Goal: Transaction & Acquisition: Obtain resource

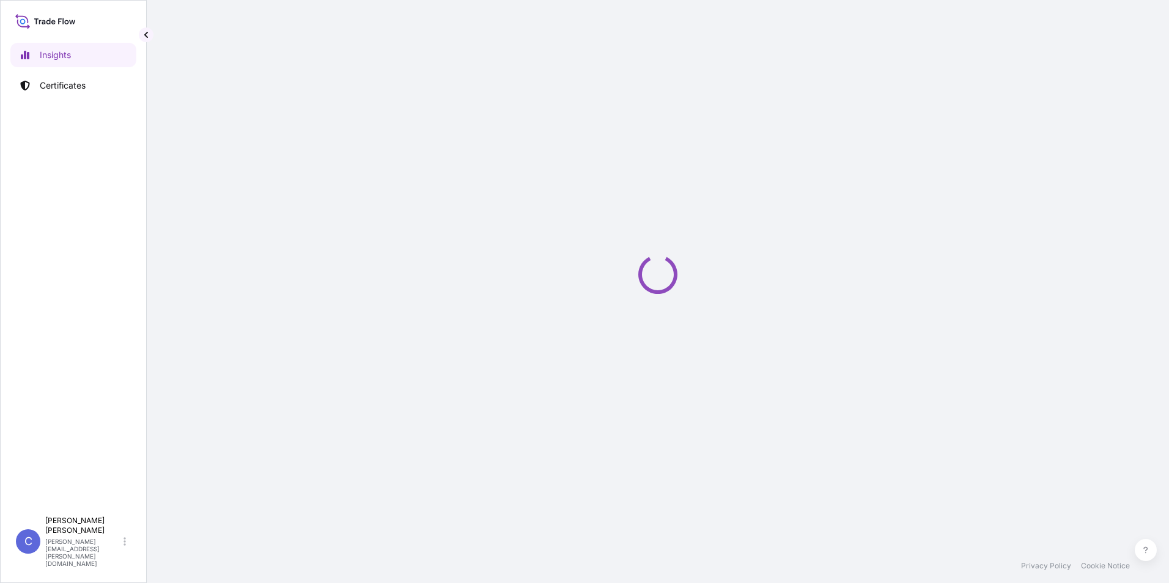
select select "2025"
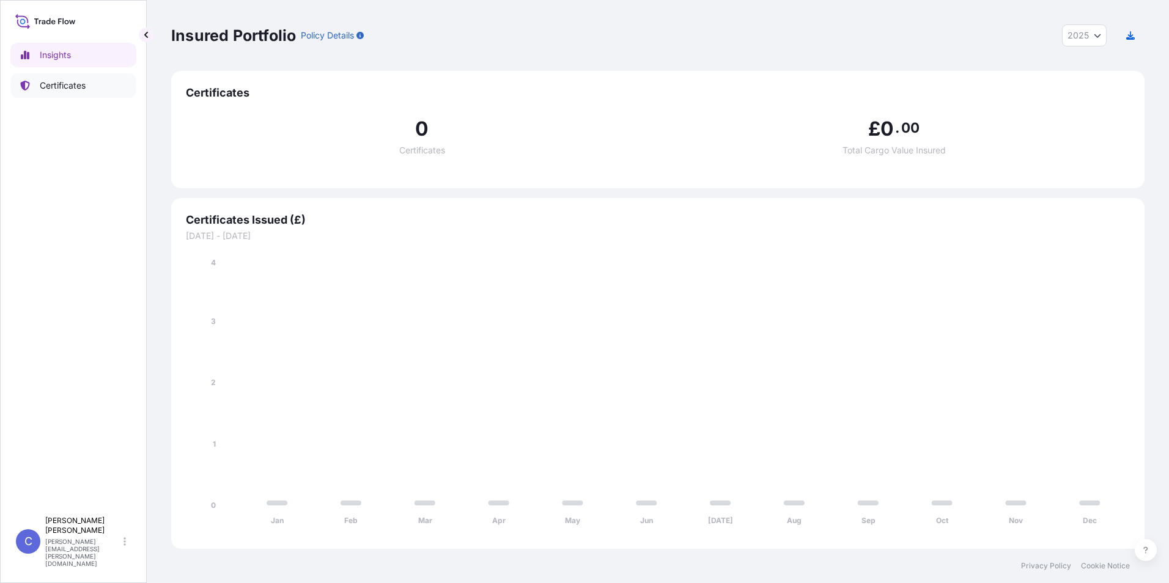
click at [69, 73] on link "Certificates" at bounding box center [73, 85] width 126 height 24
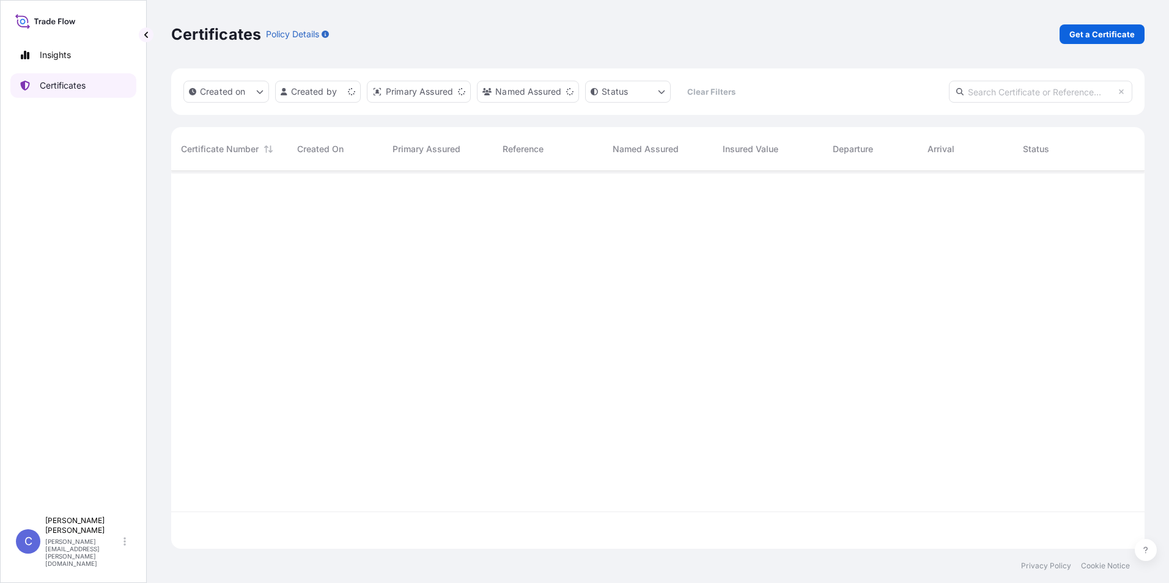
scroll to position [375, 964]
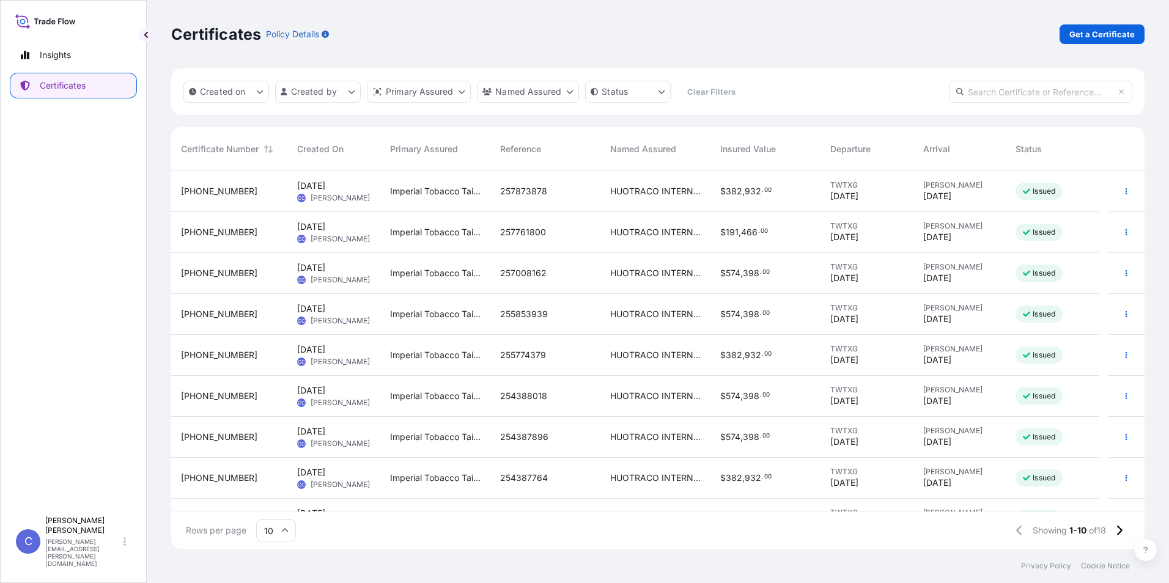
click at [750, 280] on div "$ 574 , 398 . 00" at bounding box center [765, 273] width 110 height 41
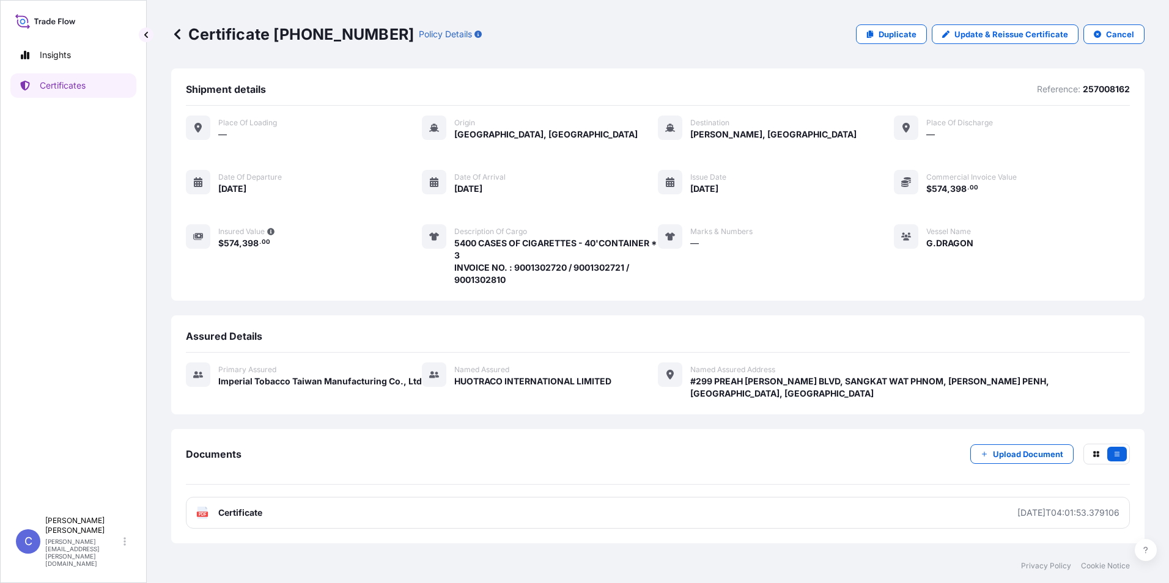
click at [941, 66] on div "Certificate 31696-18-1 Policy Details Duplicate Update & Reissue Certificate Ca…" at bounding box center [657, 34] width 973 height 68
click at [916, 35] on p "Duplicate" at bounding box center [897, 34] width 38 height 12
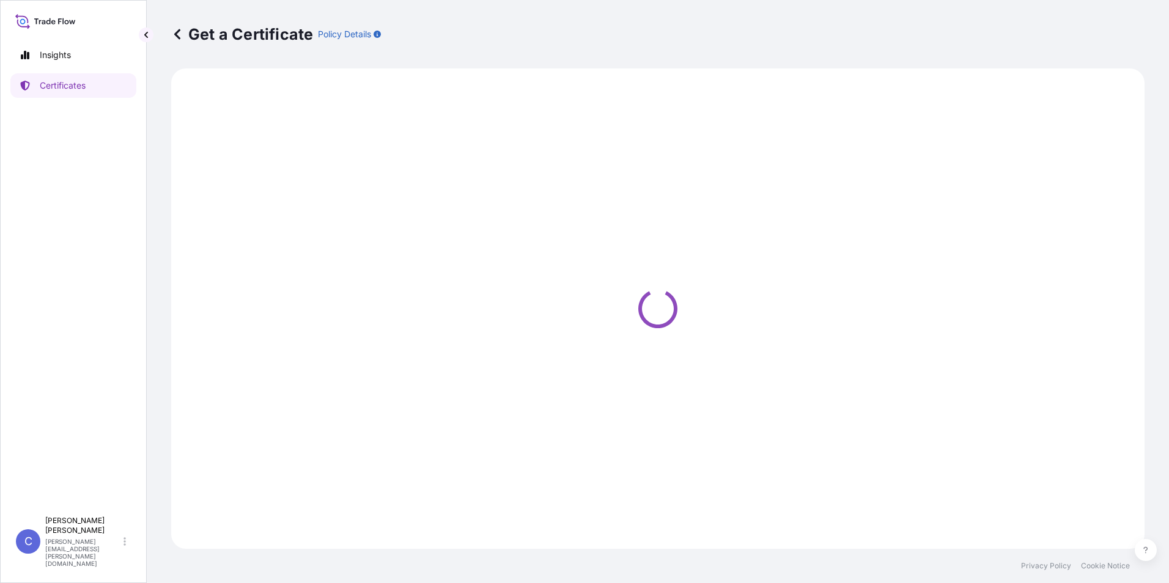
select select "Sea"
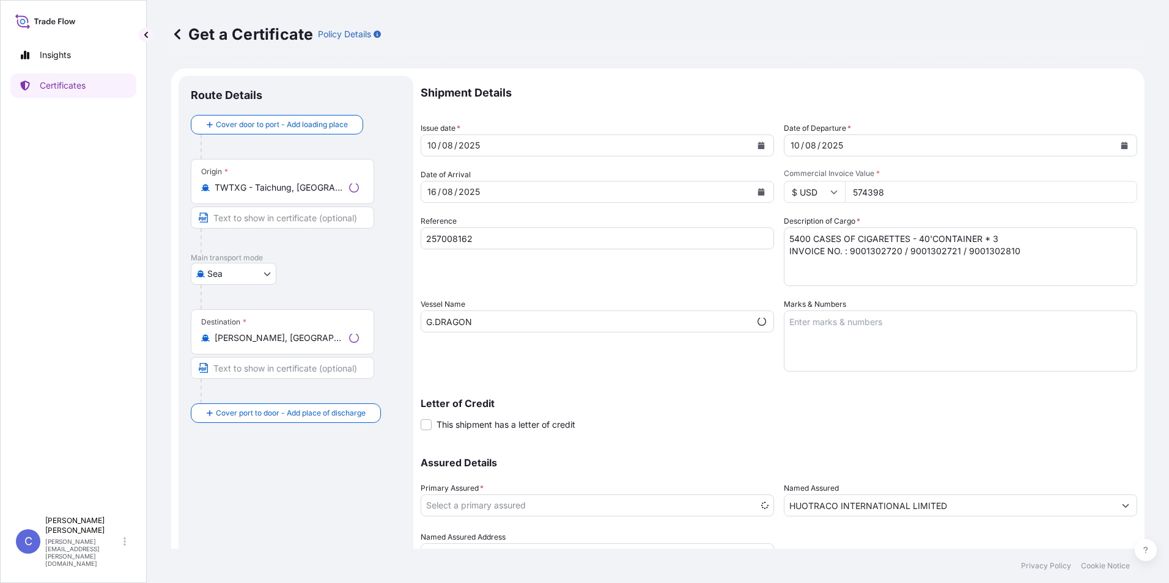
select select "31696"
click at [759, 149] on icon "Calendar" at bounding box center [761, 145] width 7 height 7
click at [760, 149] on button "Calendar" at bounding box center [761, 146] width 20 height 20
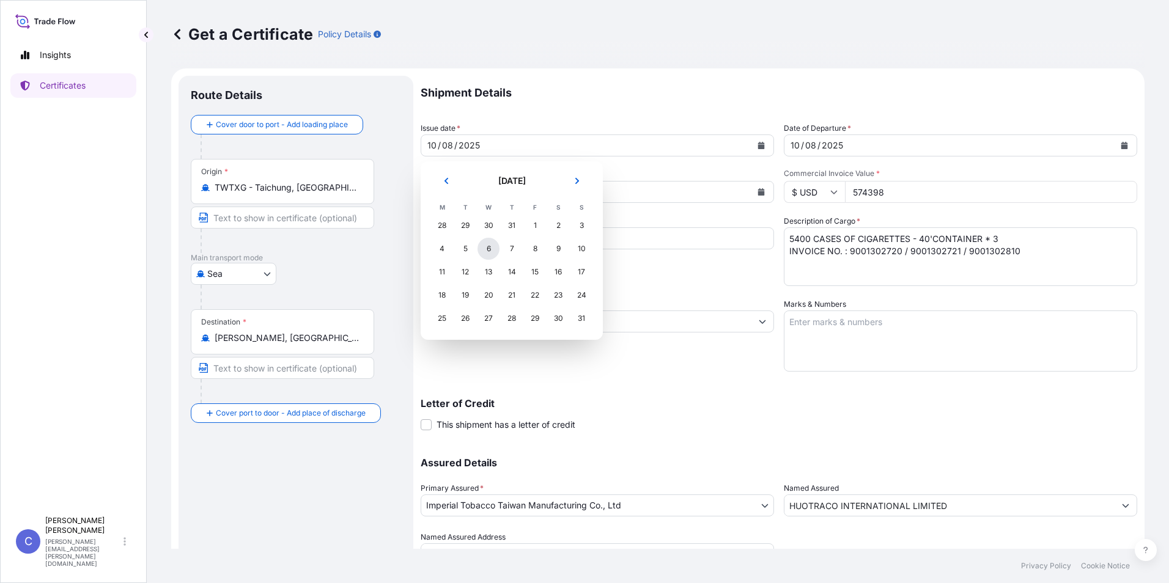
click at [491, 253] on div "6" at bounding box center [488, 249] width 22 height 22
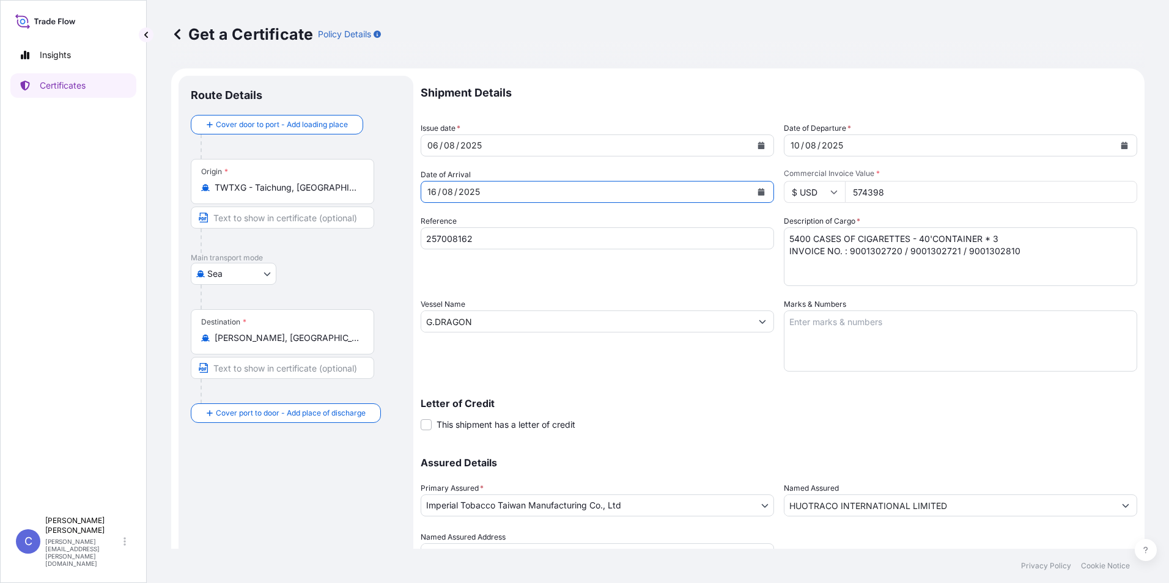
click at [761, 191] on button "Calendar" at bounding box center [761, 192] width 20 height 20
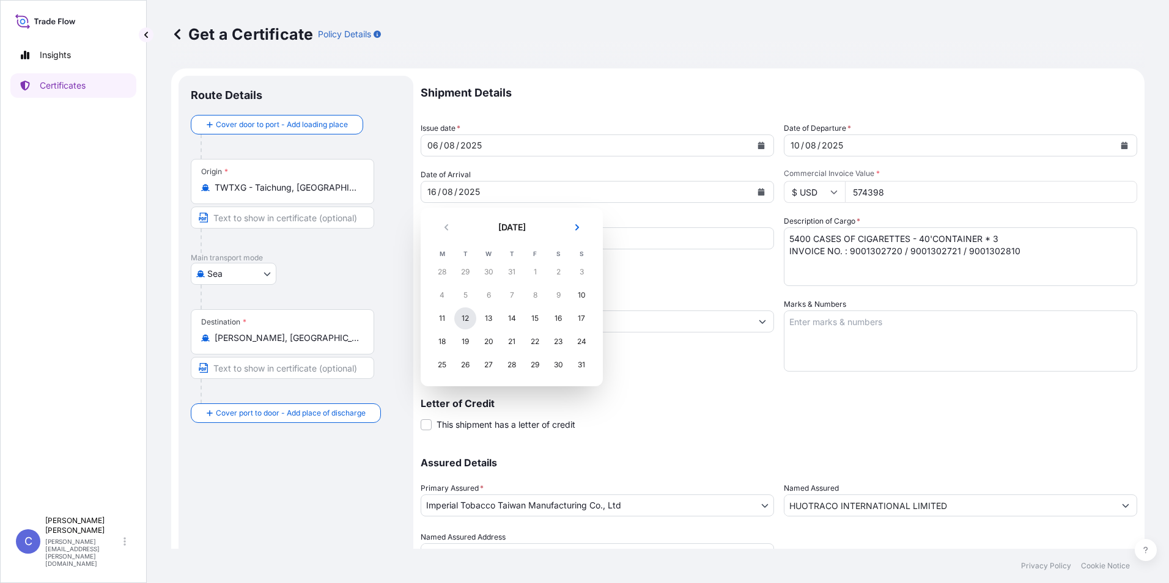
click at [466, 321] on div "12" at bounding box center [465, 318] width 22 height 22
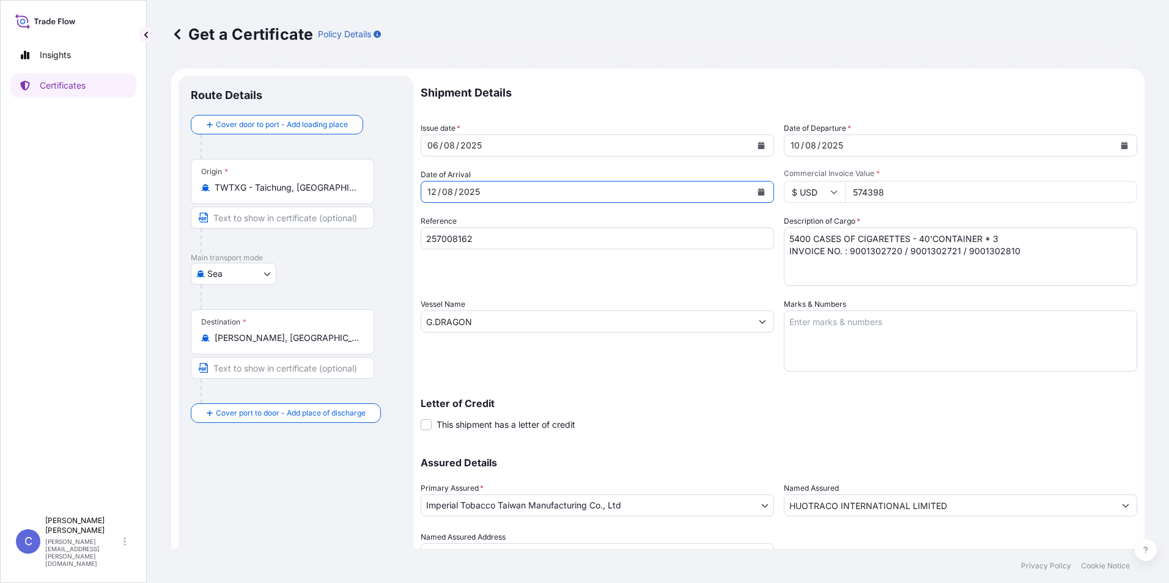
click at [757, 189] on icon "Calendar" at bounding box center [760, 191] width 7 height 7
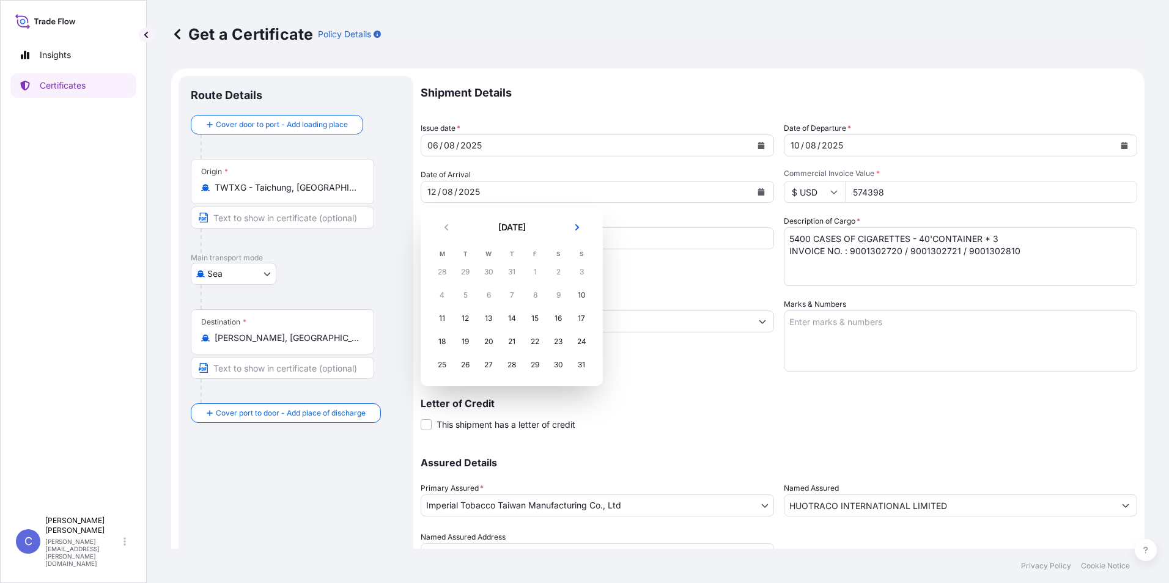
click at [887, 42] on div "Get a Certificate Policy Details" at bounding box center [657, 34] width 973 height 20
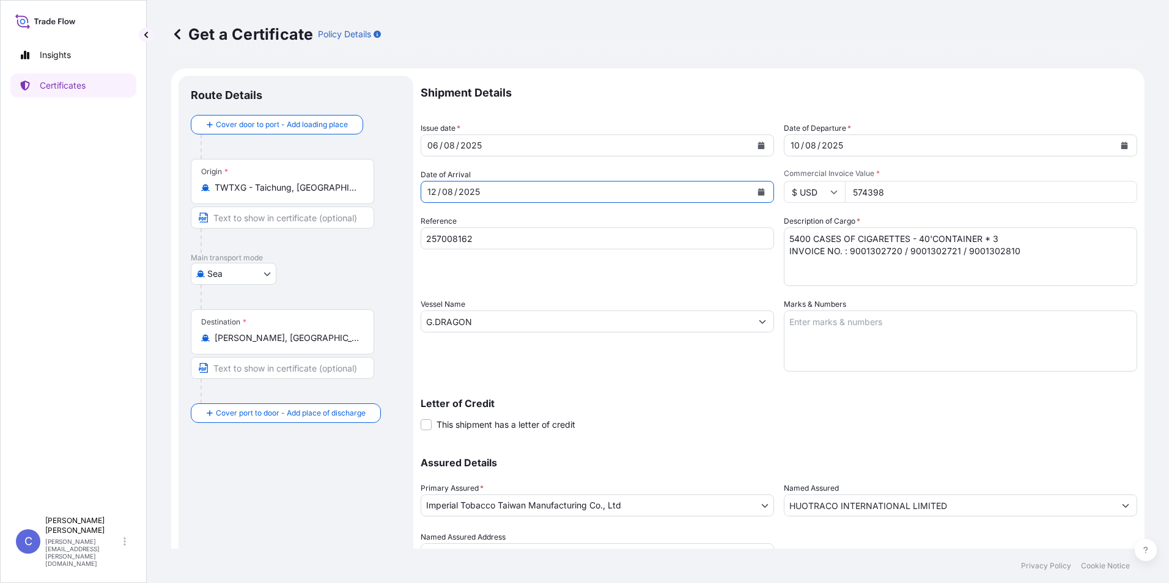
click at [1114, 149] on button "Calendar" at bounding box center [1124, 146] width 20 height 20
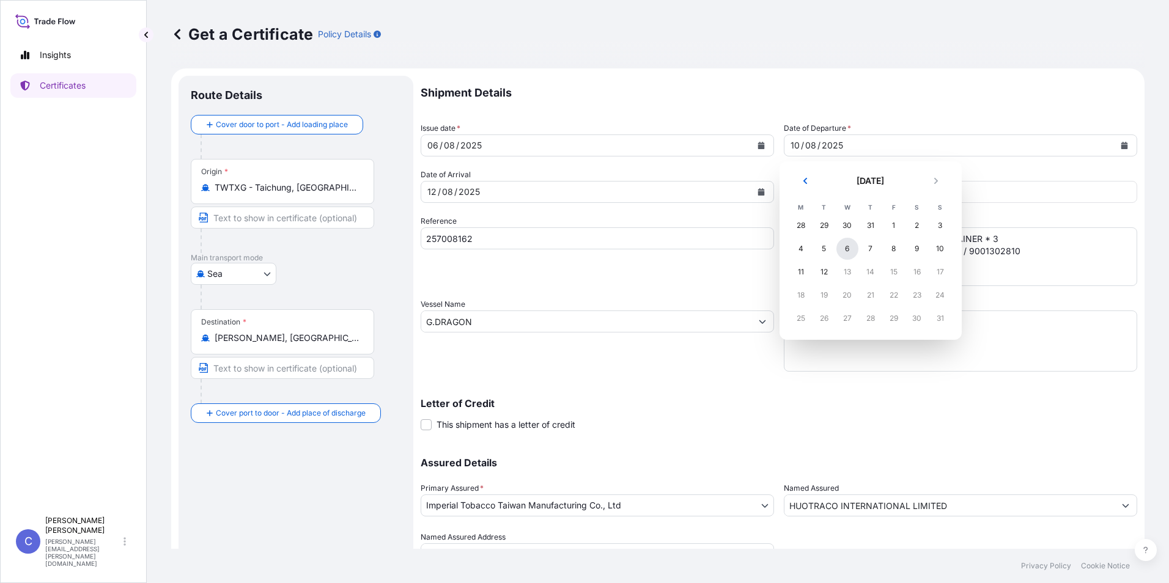
click at [845, 251] on div "6" at bounding box center [847, 249] width 22 height 22
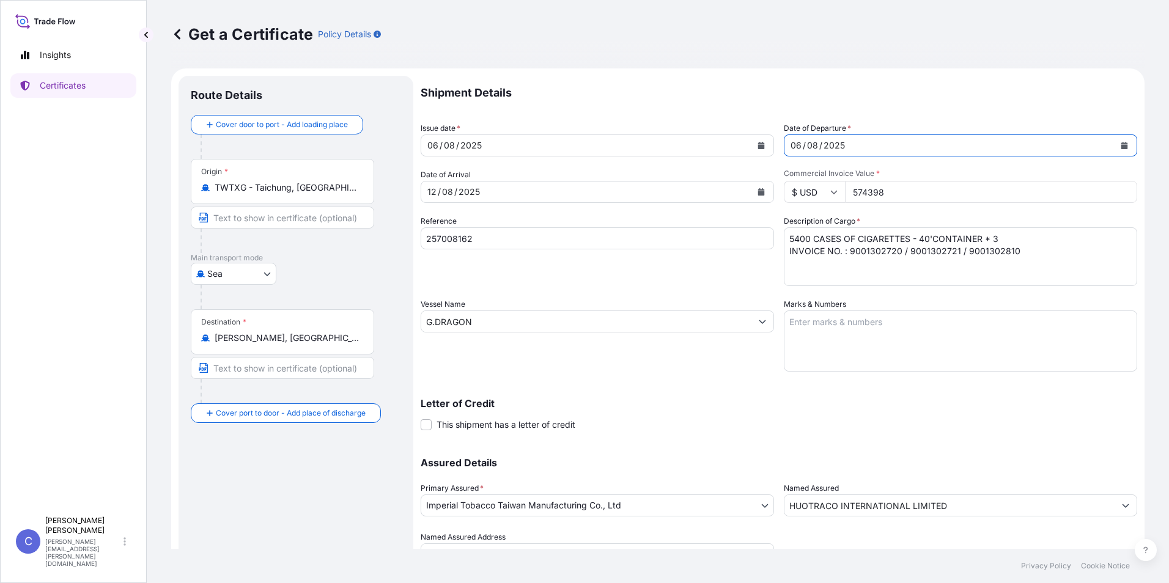
click at [1121, 144] on icon "Calendar" at bounding box center [1124, 145] width 7 height 7
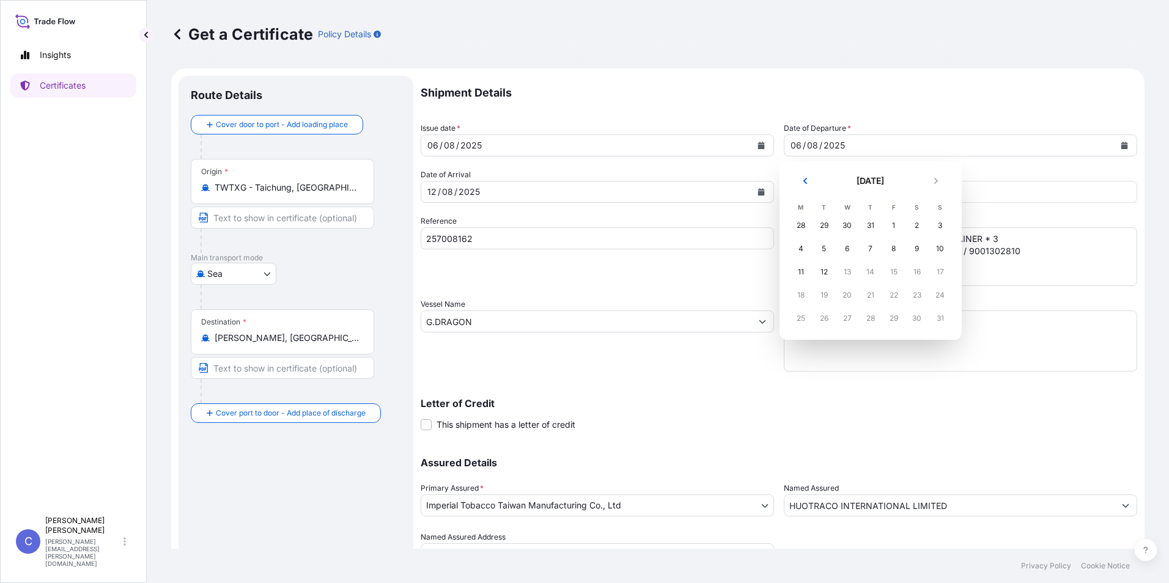
click at [950, 61] on div "Get a Certificate Policy Details" at bounding box center [657, 34] width 973 height 68
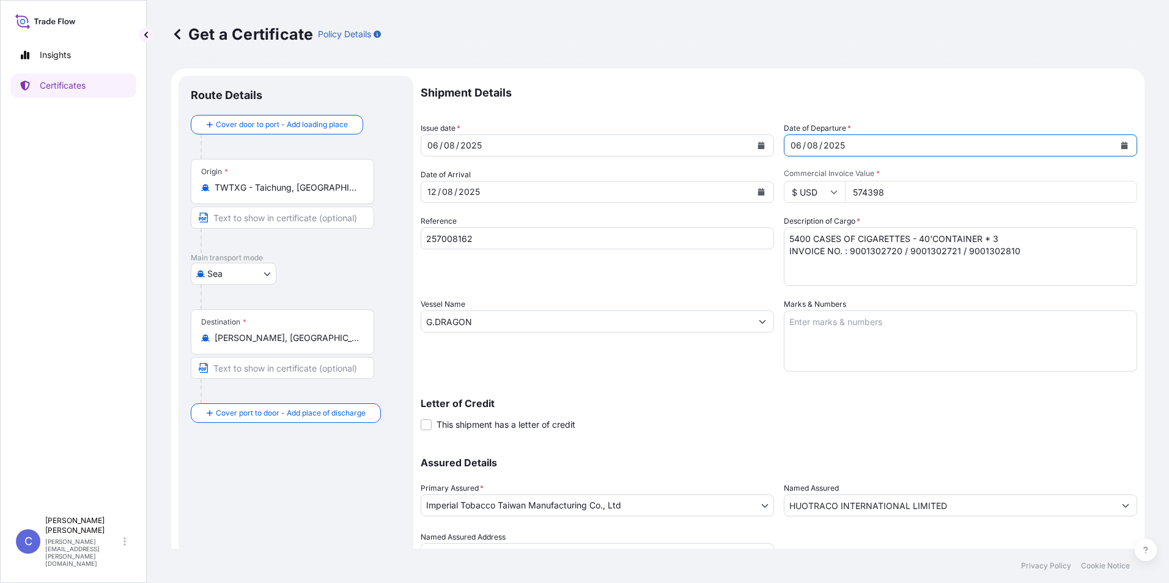
click at [992, 240] on textarea "5400 CASES OF CIGARETTES - 40'CONTAINER * 3 INVOICE NO. : 9001302720 / 90013027…" at bounding box center [960, 256] width 353 height 59
drag, startPoint x: 544, startPoint y: 240, endPoint x: 126, endPoint y: 211, distance: 419.0
click at [126, 211] on div "Insights Certificates C Carol Chang carol.chang@tw.imptob.com Get a Certificate…" at bounding box center [584, 291] width 1169 height 583
drag, startPoint x: 301, startPoint y: 528, endPoint x: 350, endPoint y: 490, distance: 62.3
click at [301, 528] on div "Route Details Cover door to port - Add loading place Place of loading Road / In…" at bounding box center [296, 337] width 210 height 499
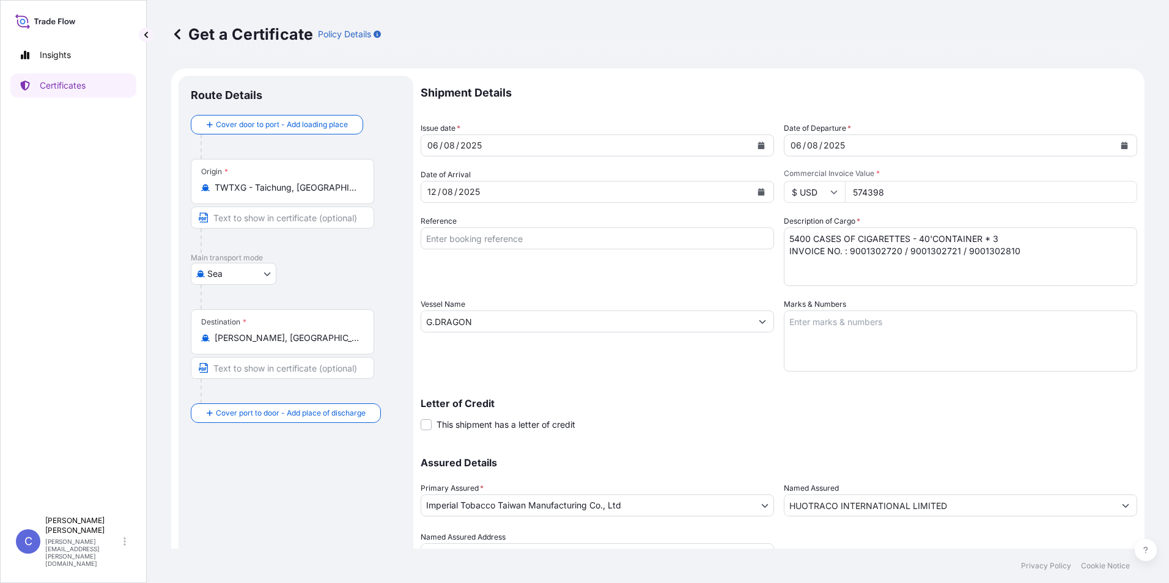
click at [491, 243] on input "Reference" at bounding box center [596, 238] width 353 height 22
type input "258449359"
drag, startPoint x: 1034, startPoint y: 255, endPoint x: 875, endPoint y: 270, distance: 159.6
click at [875, 270] on textarea "5400 CASES OF CIGARETTES - 40'CONTAINER * 3 INVOICE NO. : 9001302720 / 90013027…" at bounding box center [960, 256] width 353 height 59
drag, startPoint x: 846, startPoint y: 252, endPoint x: 983, endPoint y: 255, distance: 136.3
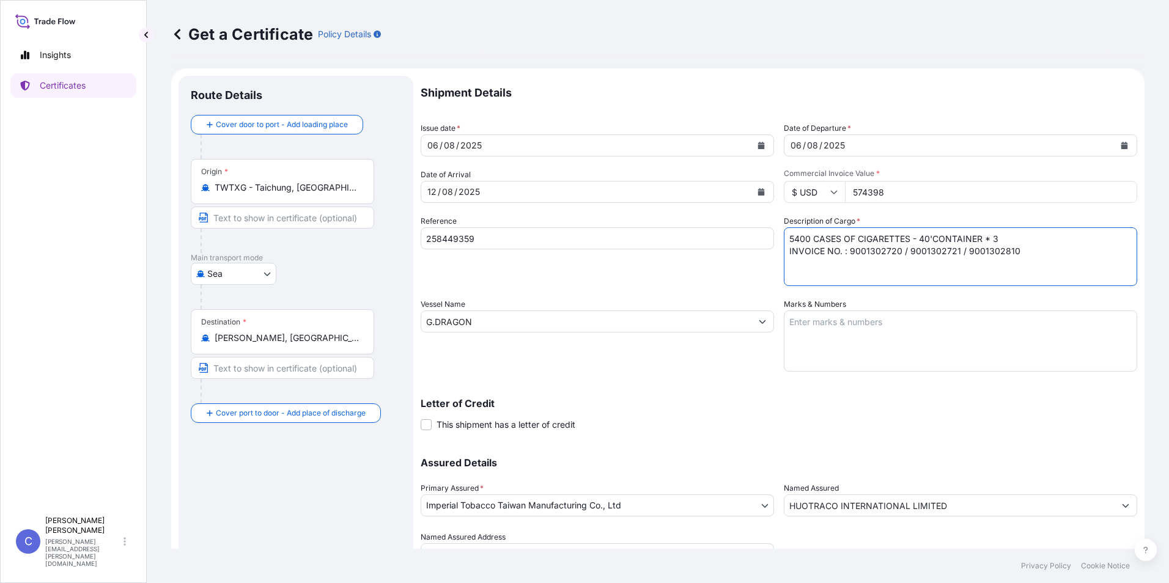
click at [1012, 252] on textarea "5400 CASES OF CIGARETTES - 40'CONTAINER * 3 INVOICE NO. : 9001302720 / 90013027…" at bounding box center [960, 256] width 353 height 59
type textarea "5400 CASES OF CIGARETTES - 40'CONTAINER * 3 INVOICE NO. : 9001303806 / 90013038…"
click at [634, 327] on input "G.DRAGON" at bounding box center [586, 321] width 330 height 22
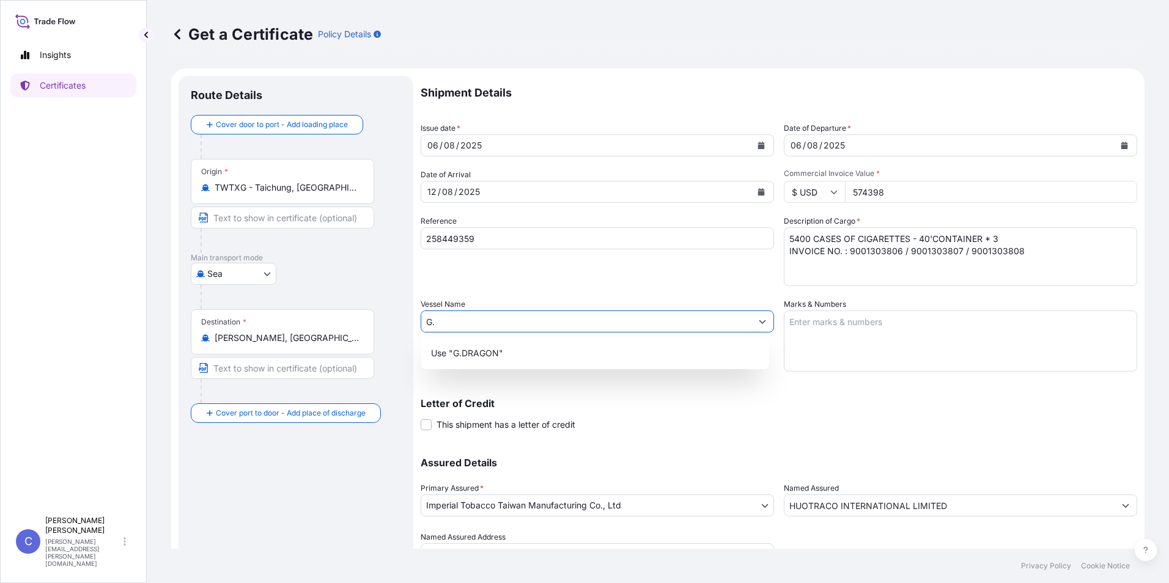
type input "G"
type input "ㄙㄣ"
type input "p"
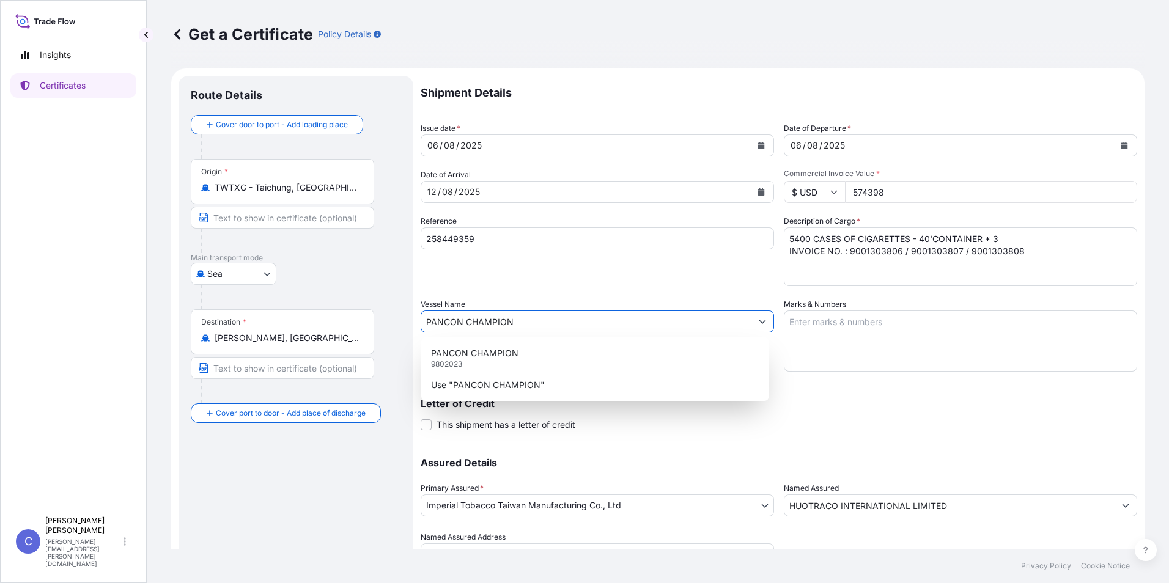
type input "PANCON CHAMPION"
click at [643, 289] on div "Shipment Details Issue date * 06 / 08 / 2025 Date of Departure * 06 / 08 / 2025…" at bounding box center [778, 321] width 716 height 490
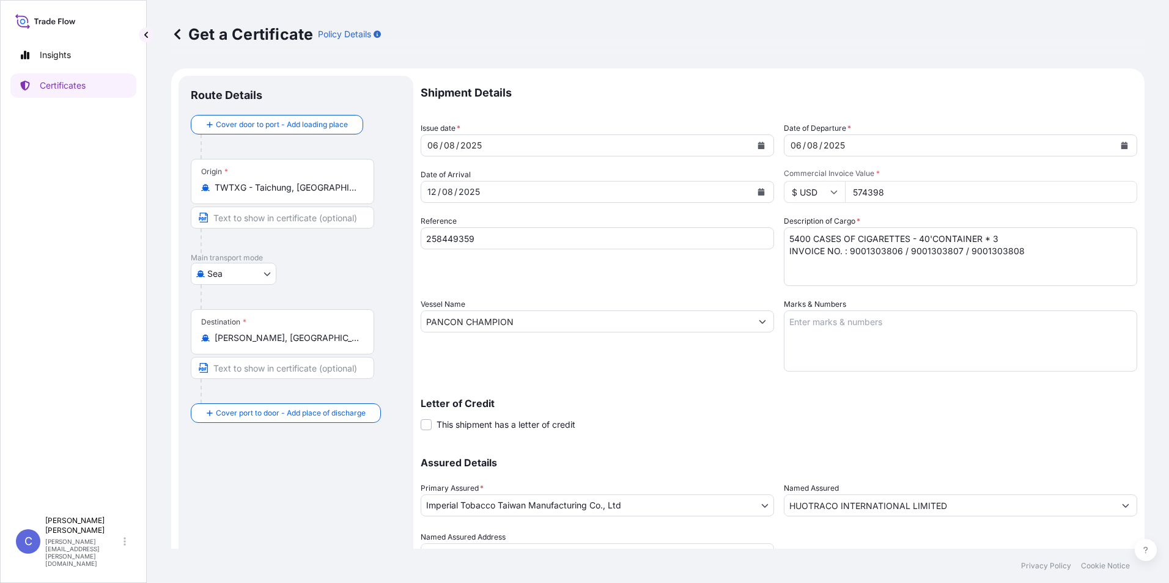
click at [1038, 100] on p "Shipment Details" at bounding box center [778, 93] width 716 height 34
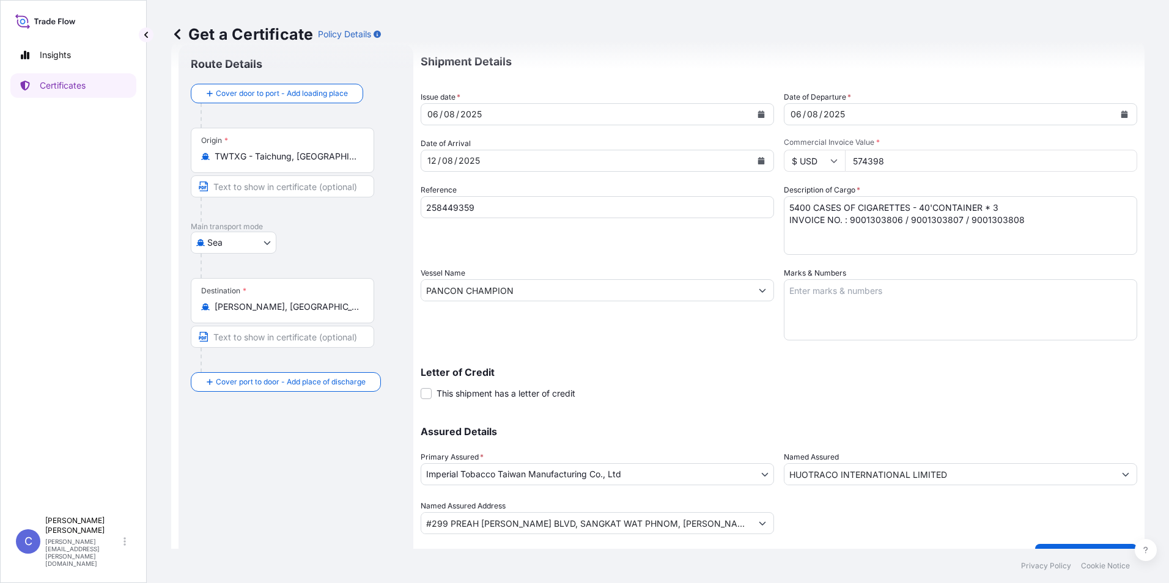
scroll to position [58, 0]
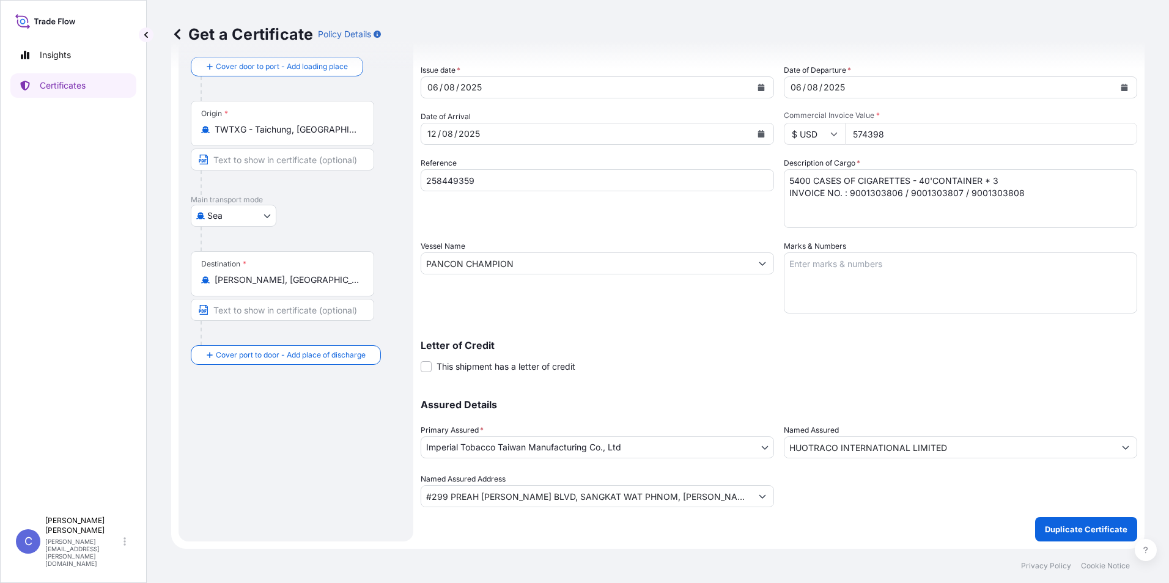
click at [849, 509] on div "Shipment Details Issue date * 06 / 08 / 2025 Date of Departure * 06 / 08 / 2025…" at bounding box center [778, 280] width 716 height 524
click at [1066, 528] on p "Duplicate Certificate" at bounding box center [1085, 529] width 83 height 12
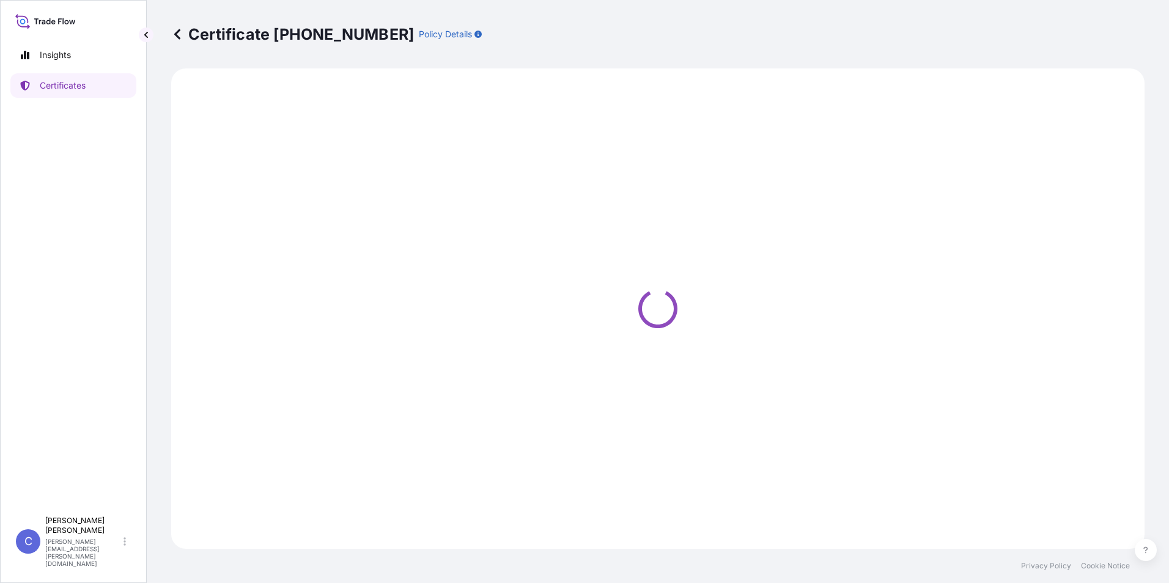
select select "Sea"
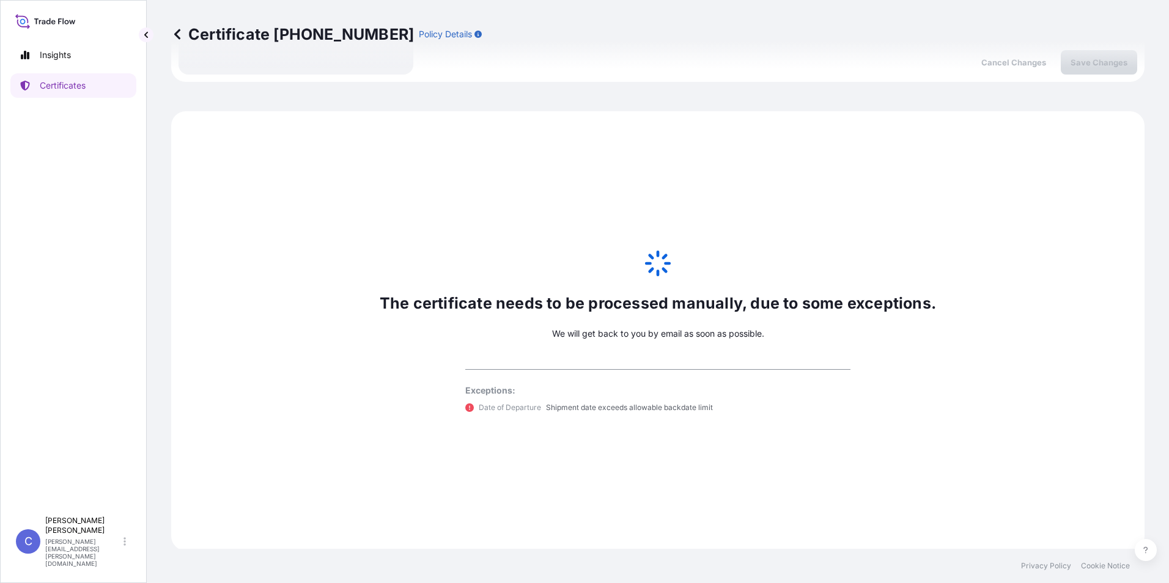
scroll to position [527, 0]
select select "31696"
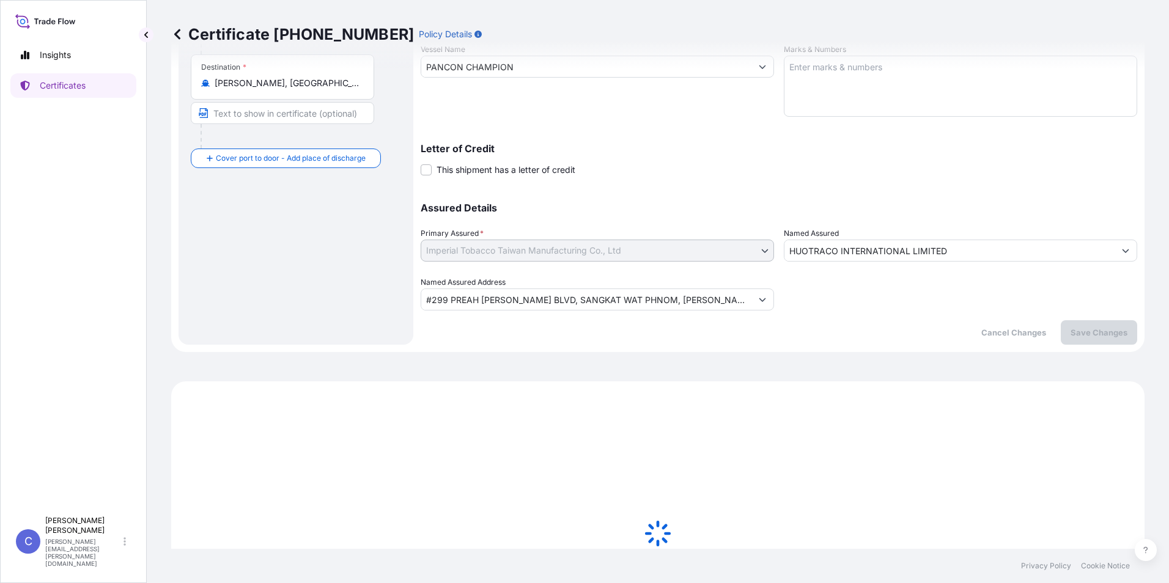
scroll to position [38, 0]
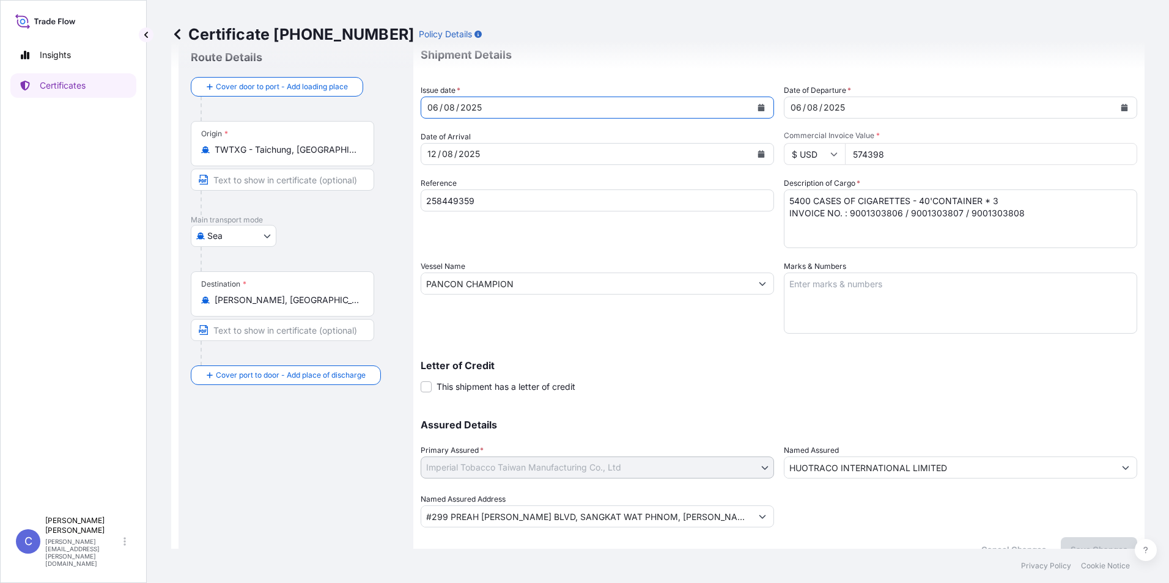
click at [757, 106] on icon "Calendar" at bounding box center [760, 107] width 7 height 7
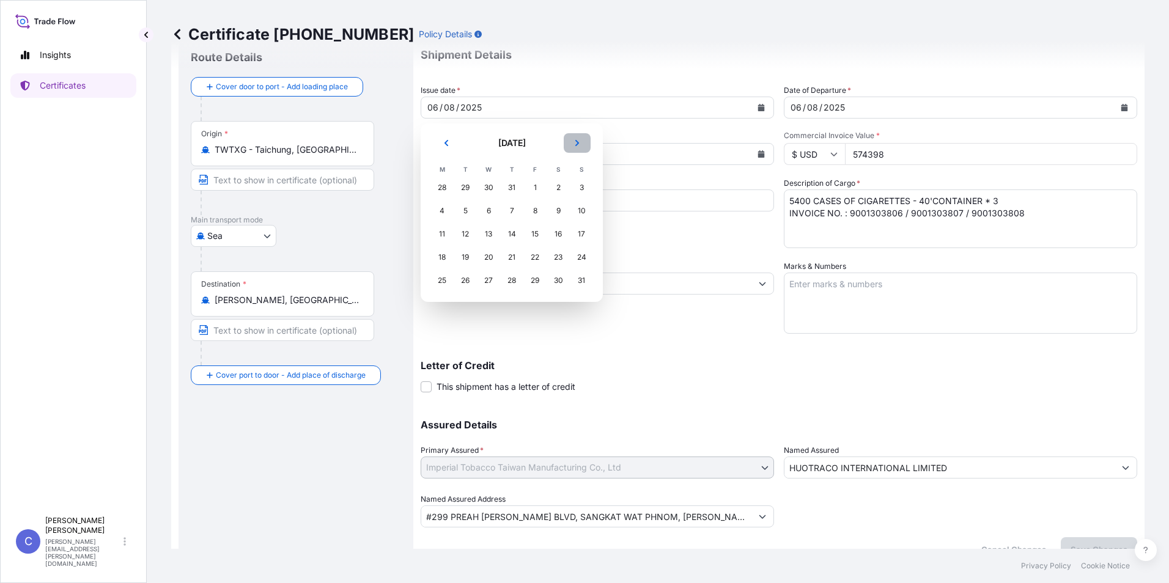
click at [581, 145] on button "Next" at bounding box center [576, 143] width 27 height 20
click at [465, 215] on div "9" at bounding box center [465, 211] width 22 height 22
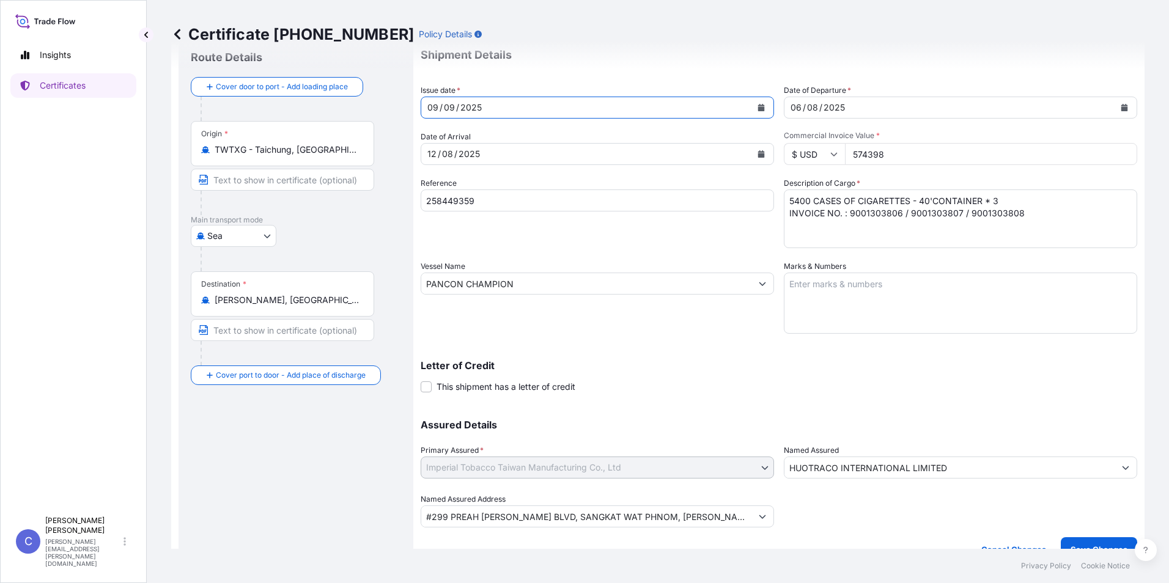
click at [758, 106] on icon "Calendar" at bounding box center [761, 107] width 7 height 7
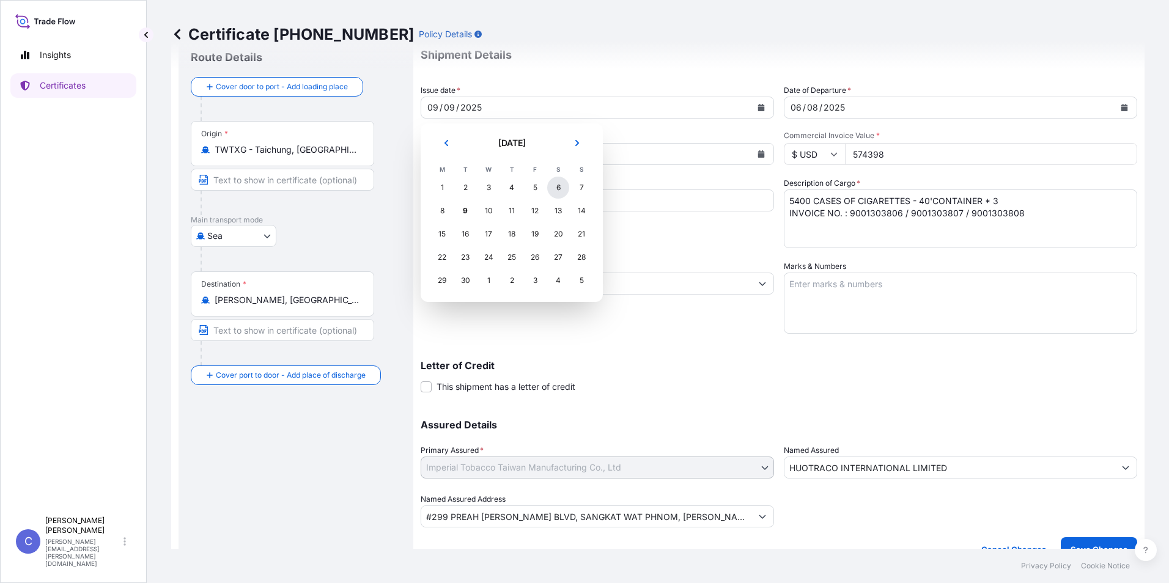
click at [556, 186] on div "6" at bounding box center [558, 188] width 22 height 22
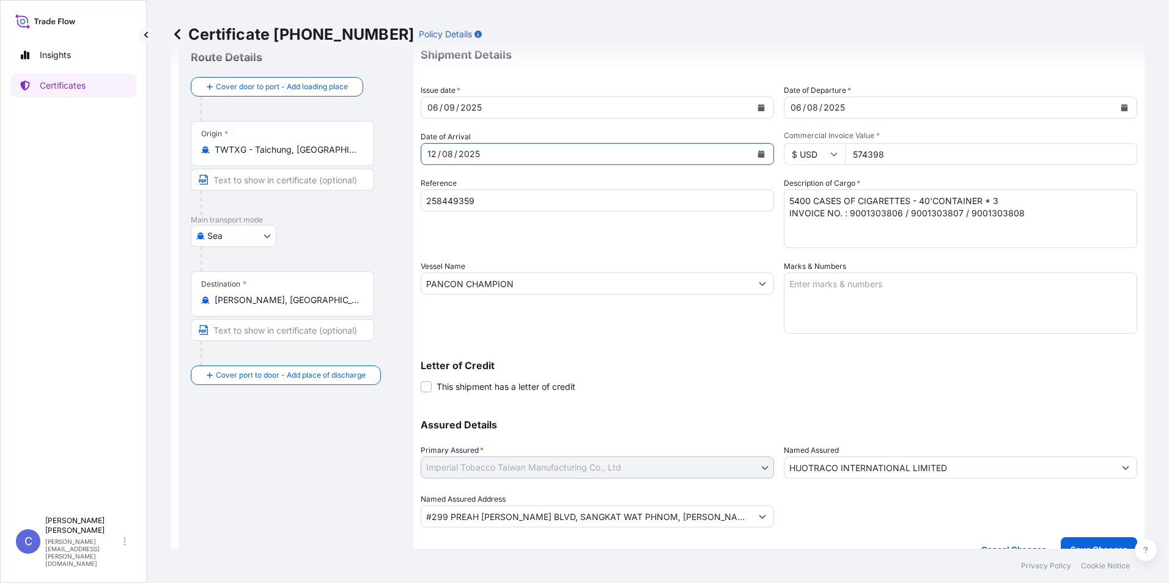
click at [757, 158] on button "Calendar" at bounding box center [761, 154] width 20 height 20
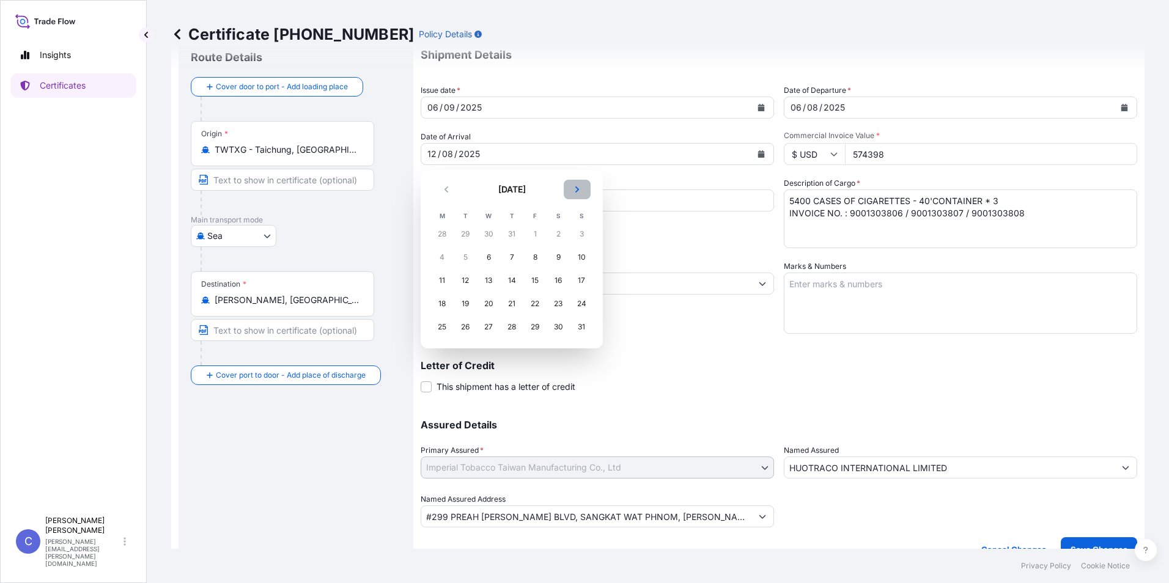
click at [566, 187] on button "Next" at bounding box center [576, 190] width 27 height 20
click at [535, 257] on div "12" at bounding box center [535, 257] width 22 height 22
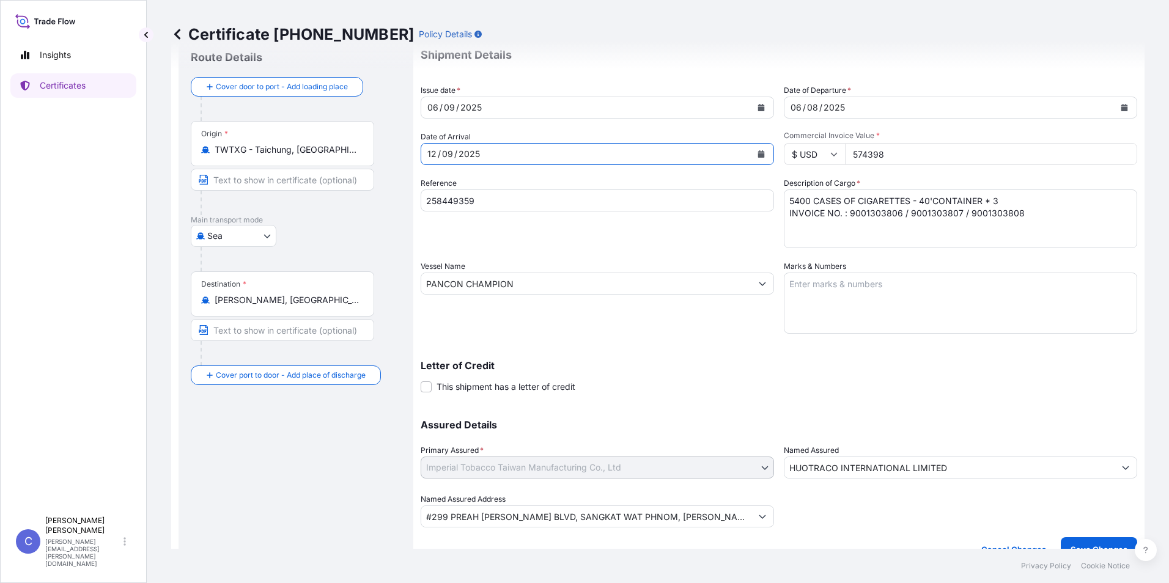
click at [1119, 109] on button "Calendar" at bounding box center [1124, 108] width 20 height 20
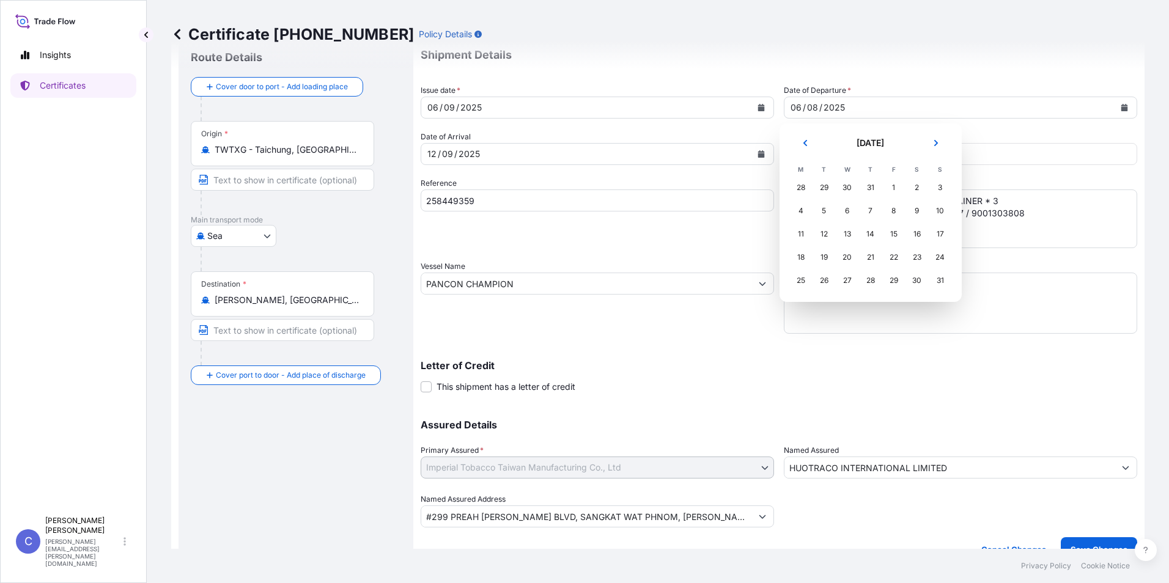
click at [794, 46] on div "Certificate 31696-21-1 Policy Details" at bounding box center [657, 34] width 973 height 68
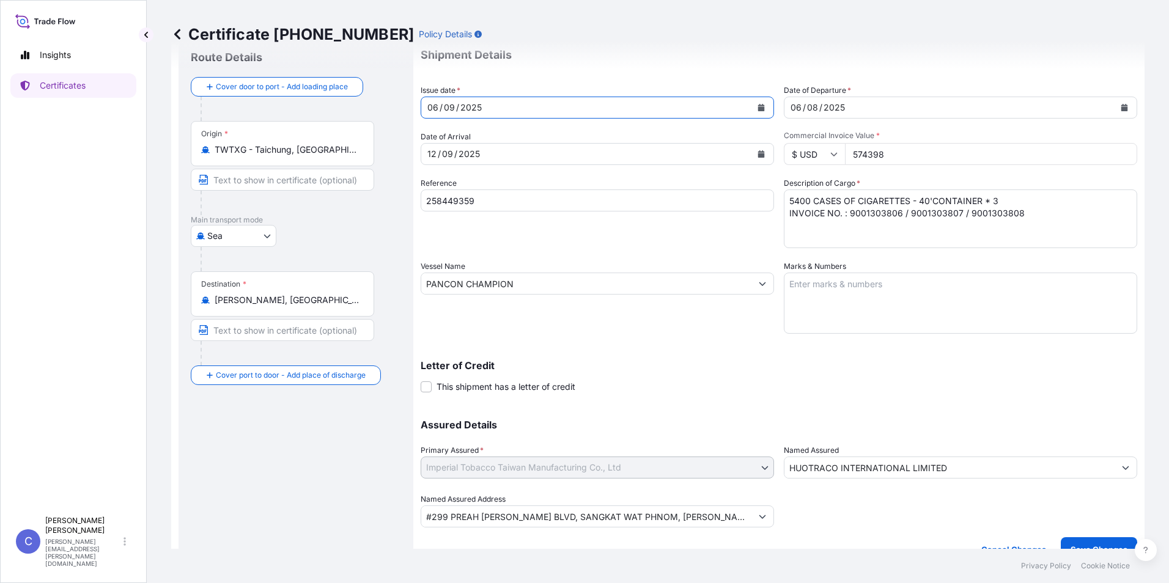
click at [760, 113] on button "Calendar" at bounding box center [761, 108] width 20 height 20
click at [758, 153] on icon "Calendar" at bounding box center [761, 153] width 7 height 7
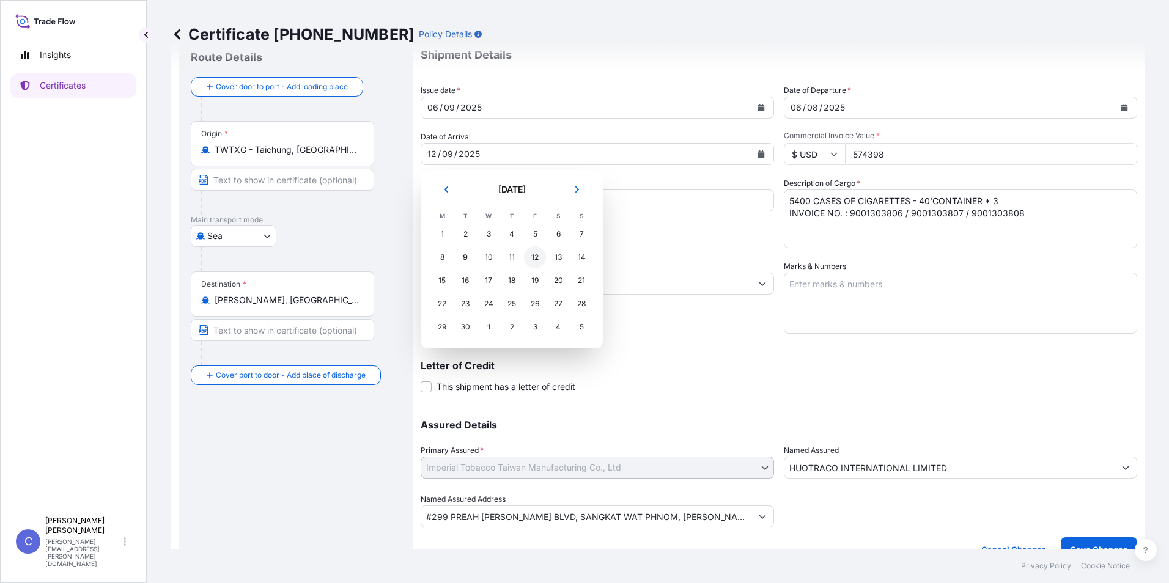
click at [538, 253] on div "12" at bounding box center [535, 257] width 22 height 22
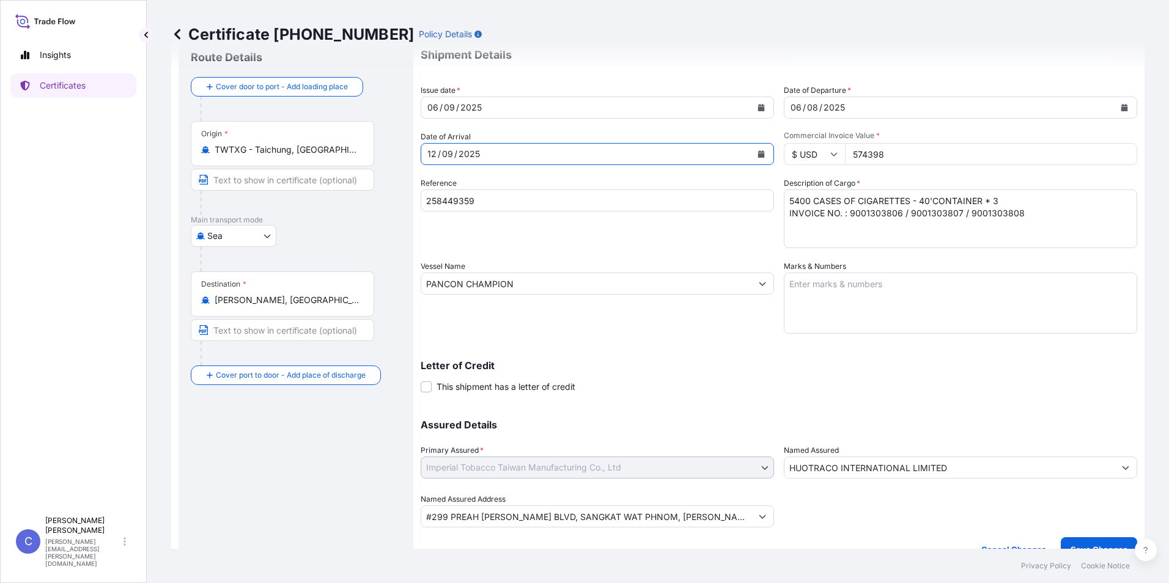
click at [758, 155] on icon "Calendar" at bounding box center [761, 153] width 7 height 7
click at [757, 106] on icon "Calendar" at bounding box center [760, 107] width 7 height 7
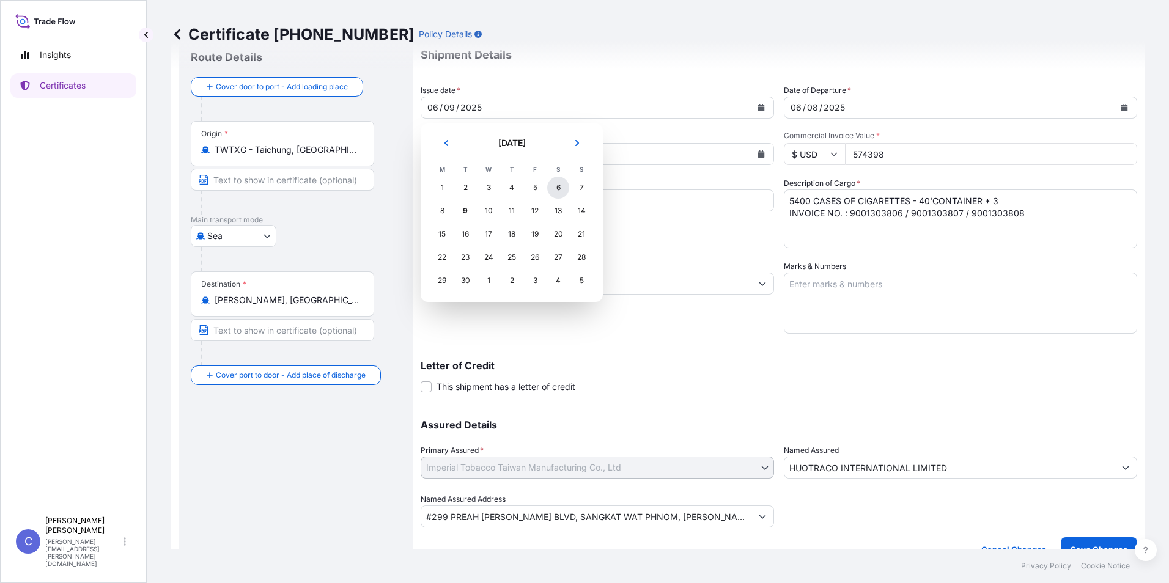
click at [556, 183] on div "6" at bounding box center [558, 188] width 22 height 22
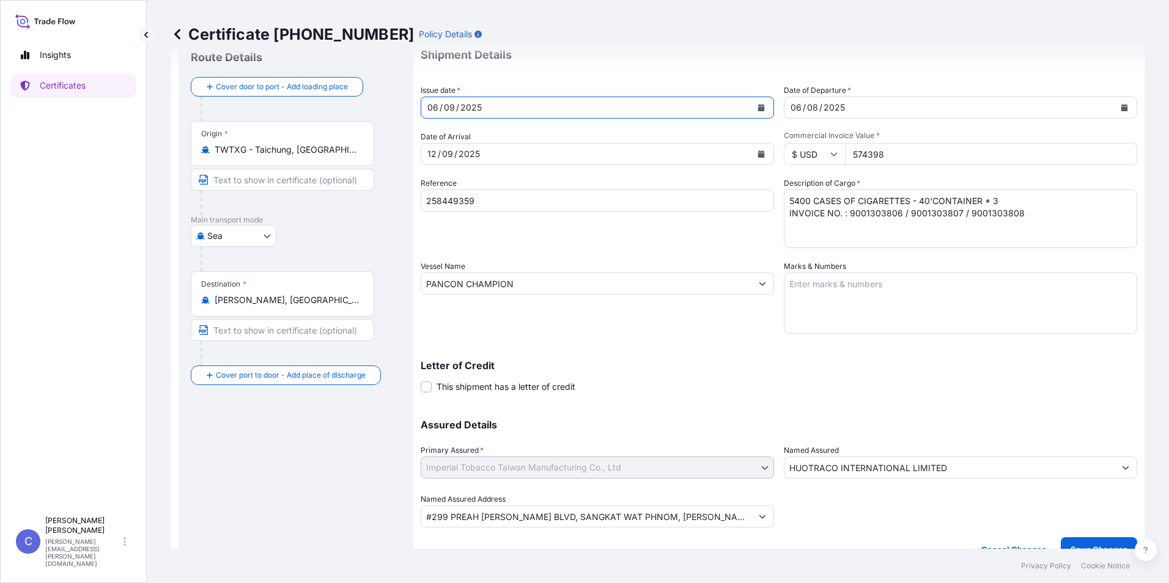
click at [1120, 103] on button "Calendar" at bounding box center [1124, 108] width 20 height 20
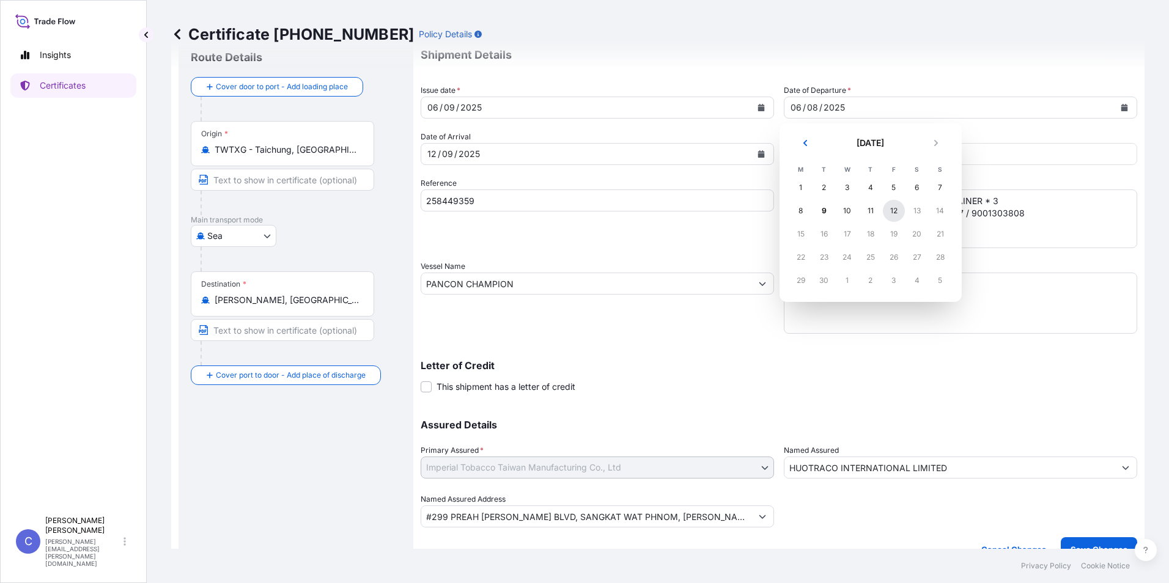
click at [891, 215] on div "12" at bounding box center [894, 211] width 22 height 22
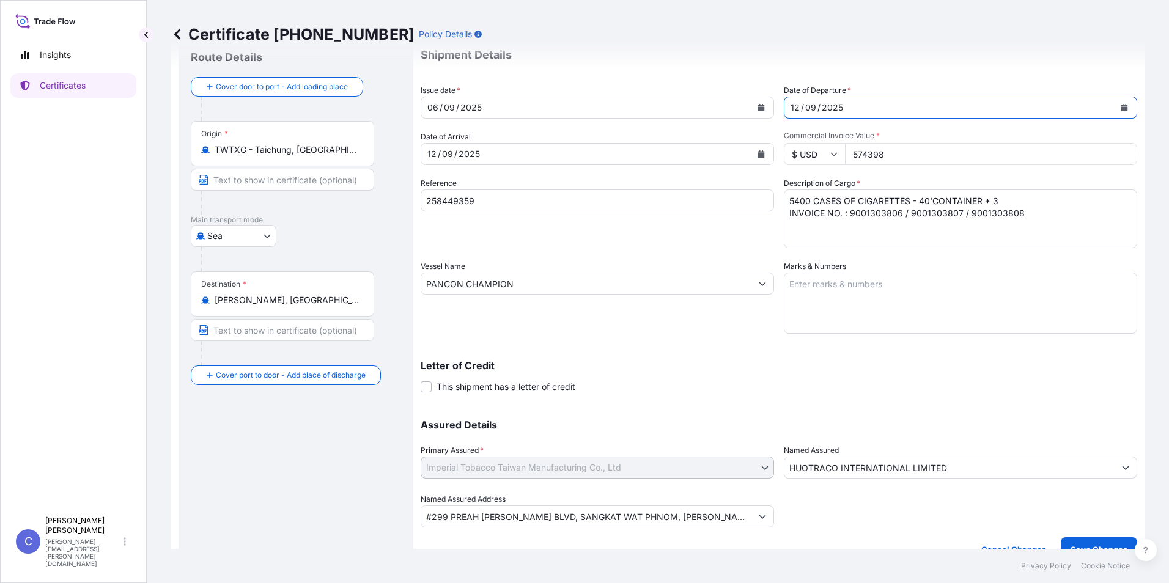
click at [1117, 101] on button "Calendar" at bounding box center [1124, 108] width 20 height 20
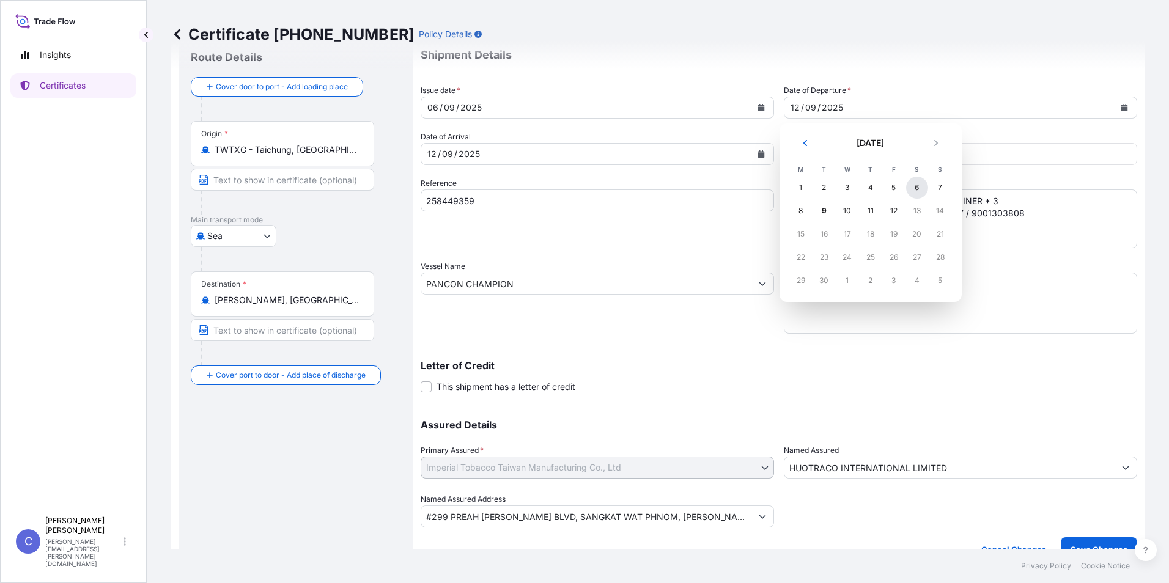
click at [916, 185] on div "6" at bounding box center [917, 188] width 22 height 22
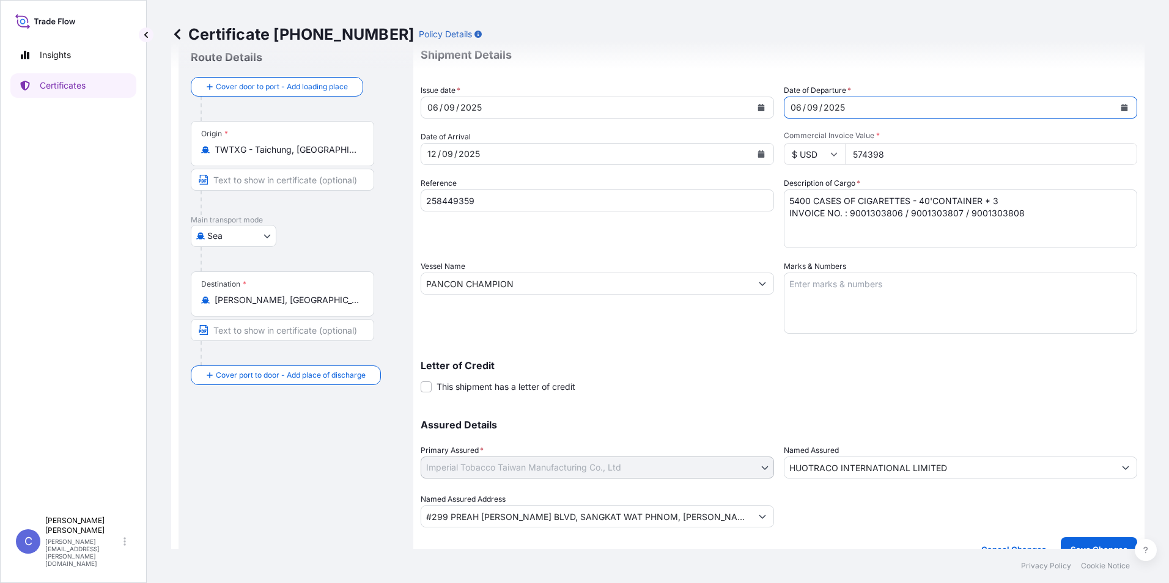
click at [1125, 106] on div "06 / 09 / 2025" at bounding box center [960, 108] width 353 height 22
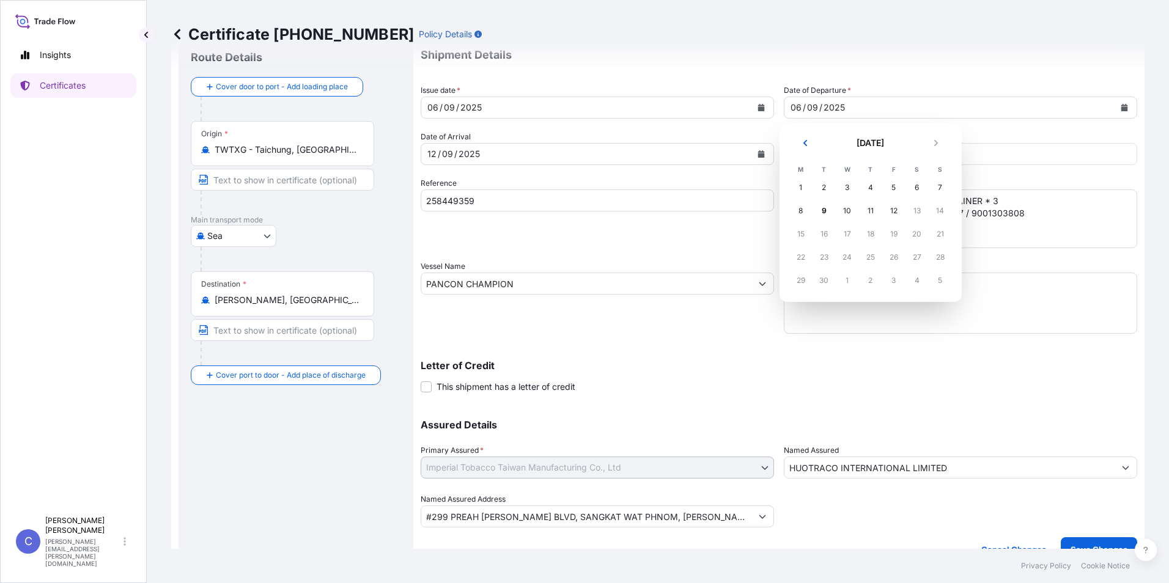
click at [1051, 45] on div "Certificate 31696-21-1 Policy Details" at bounding box center [657, 34] width 973 height 68
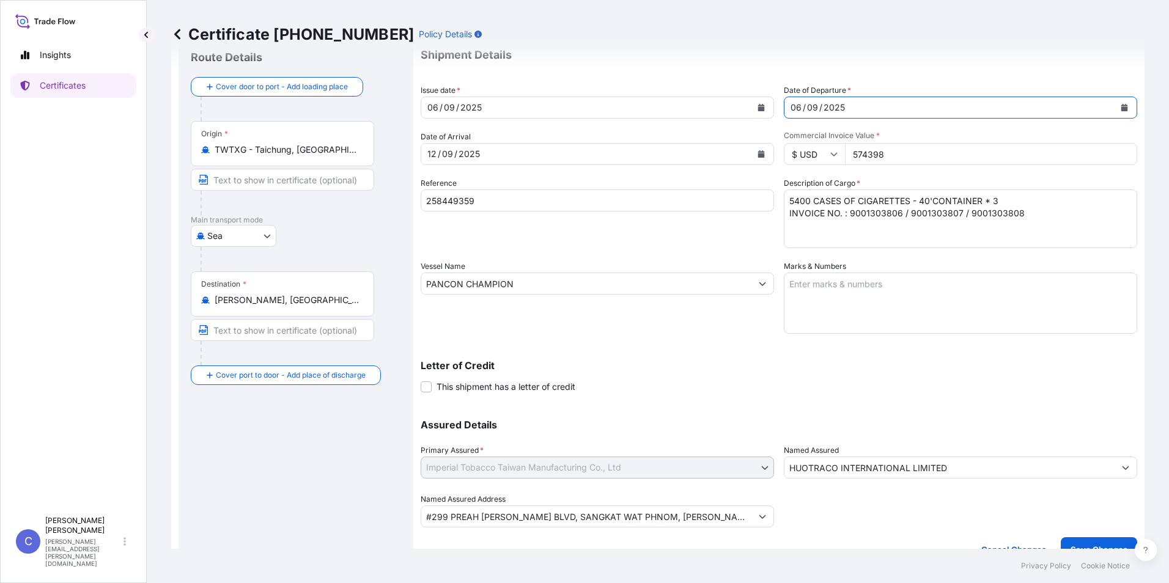
scroll to position [99, 0]
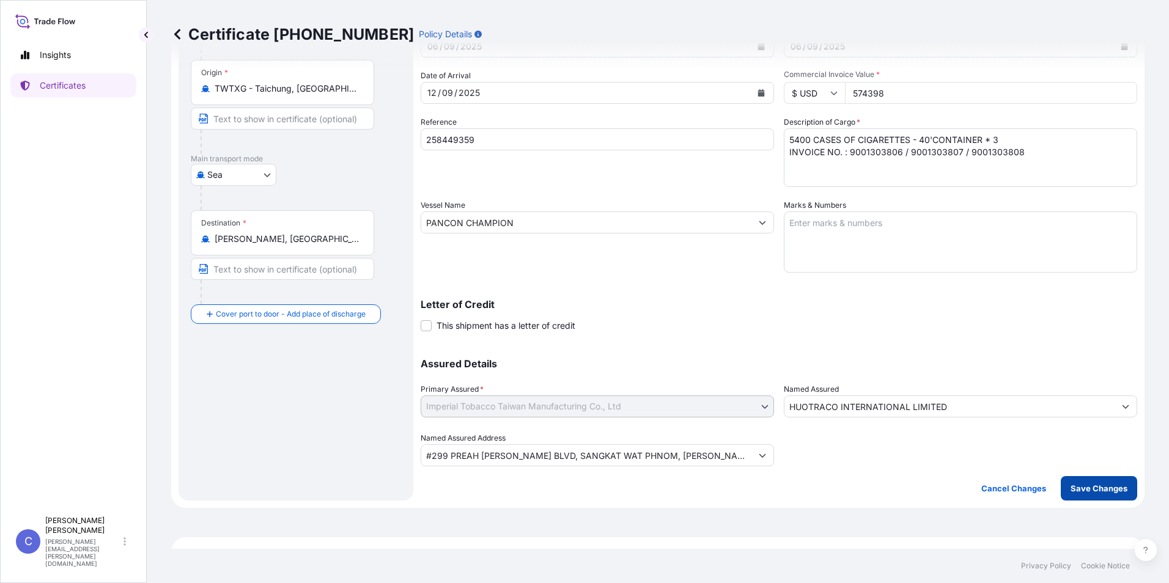
click at [1084, 488] on p "Save Changes" at bounding box center [1098, 488] width 57 height 12
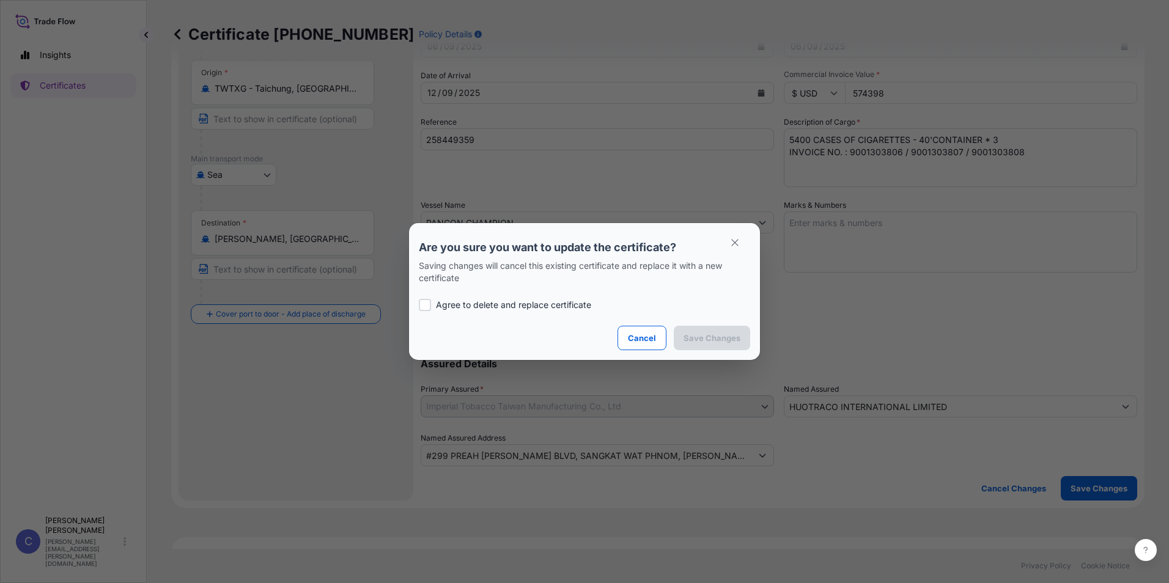
click at [530, 298] on div "Agree to delete and replace certificate" at bounding box center [584, 305] width 331 height 42
click at [485, 304] on p "Agree to delete and replace certificate" at bounding box center [513, 305] width 155 height 12
checkbox input "true"
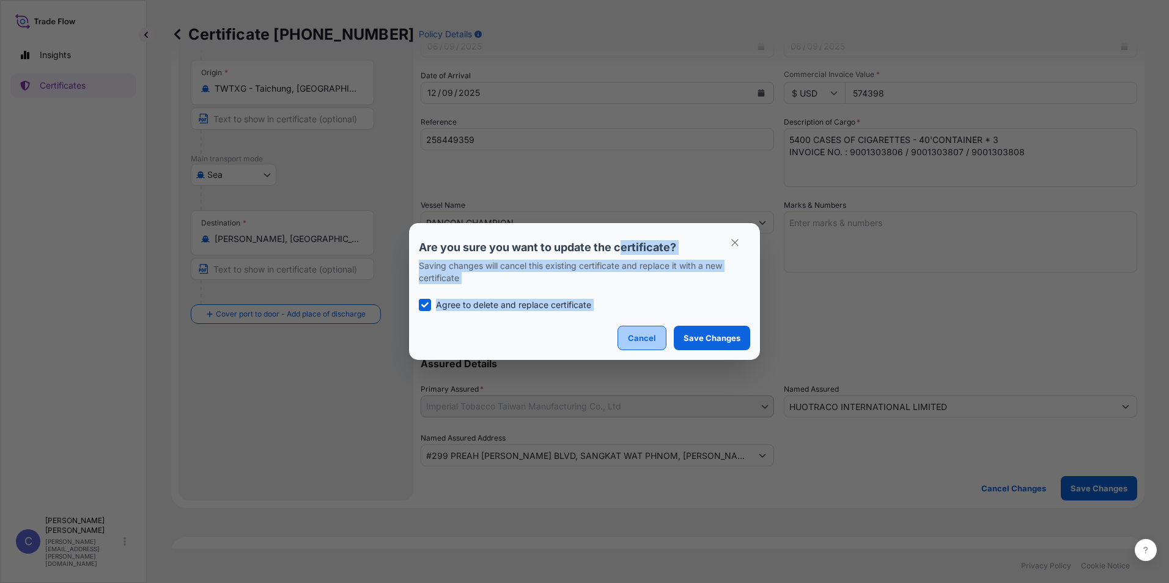
drag, startPoint x: 624, startPoint y: 228, endPoint x: 661, endPoint y: 332, distance: 110.8
click at [661, 332] on section "Are you sure you want to update the certificate? Saving changes will cancel thi…" at bounding box center [584, 291] width 351 height 137
click at [737, 239] on icon "button" at bounding box center [734, 242] width 11 height 11
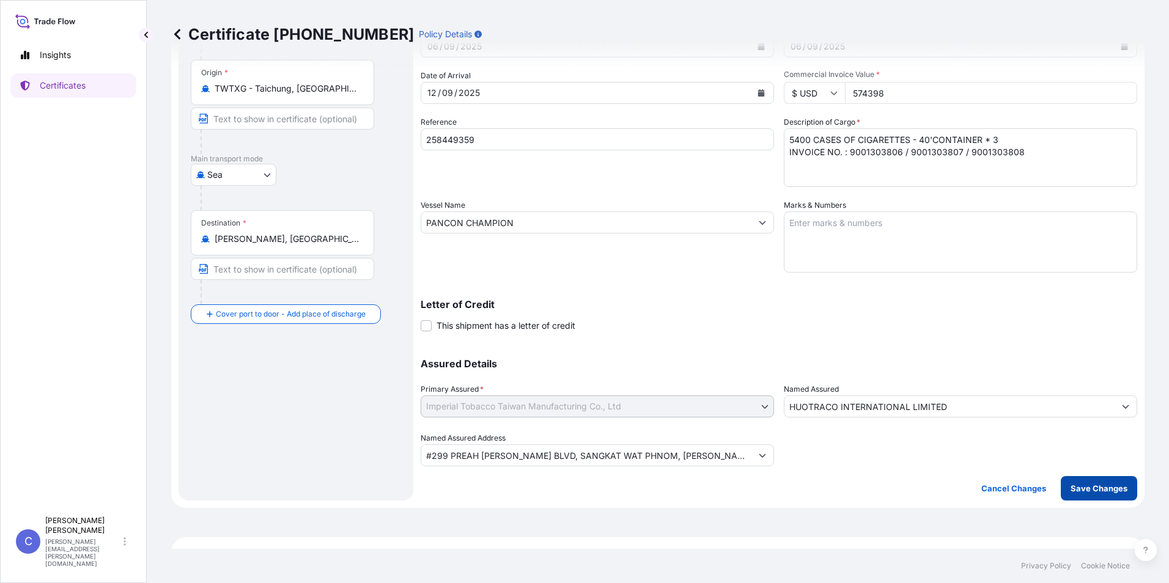
click at [1104, 486] on p "Save Changes" at bounding box center [1098, 488] width 57 height 12
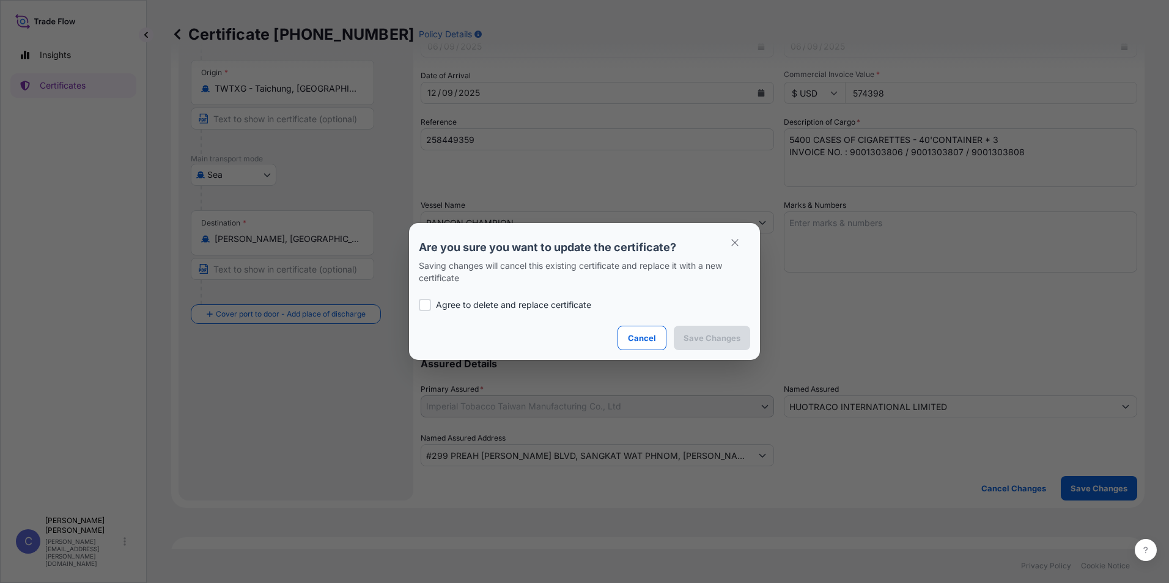
click at [558, 304] on p "Agree to delete and replace certificate" at bounding box center [513, 305] width 155 height 12
checkbox input "true"
click at [700, 337] on p "Save Changes" at bounding box center [711, 338] width 57 height 12
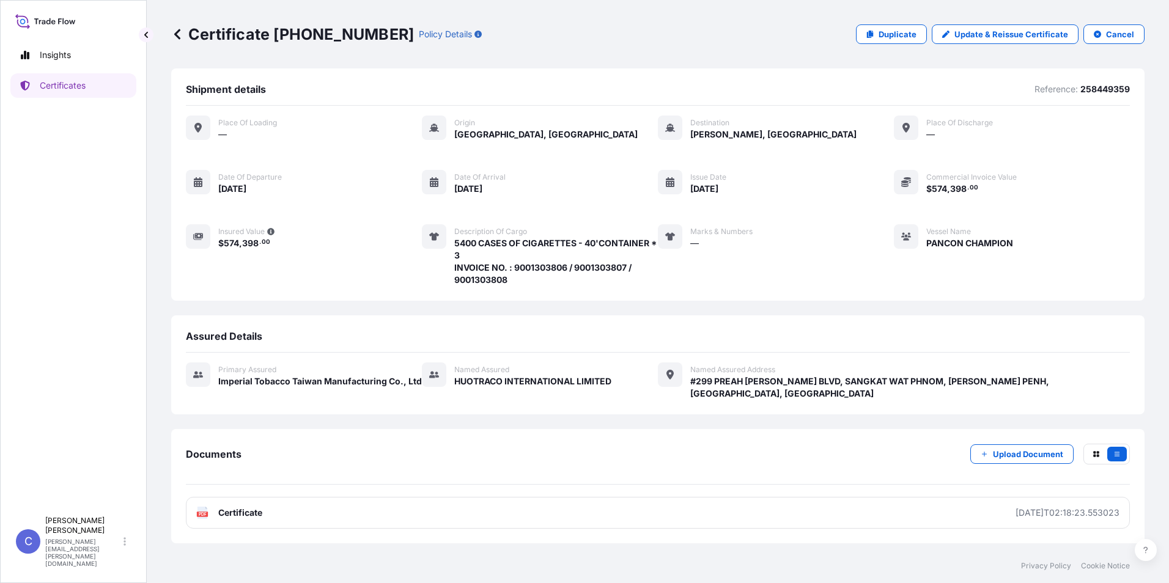
click at [725, 555] on footer "Privacy Policy Cookie Notice" at bounding box center [658, 566] width 1022 height 34
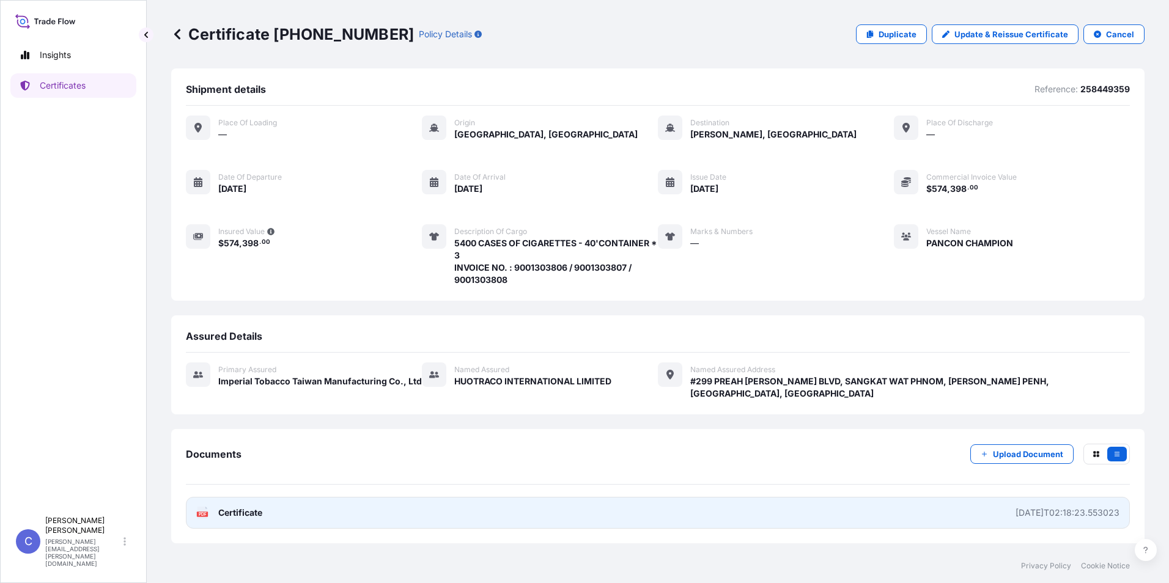
click at [259, 507] on span "Certificate" at bounding box center [240, 513] width 44 height 12
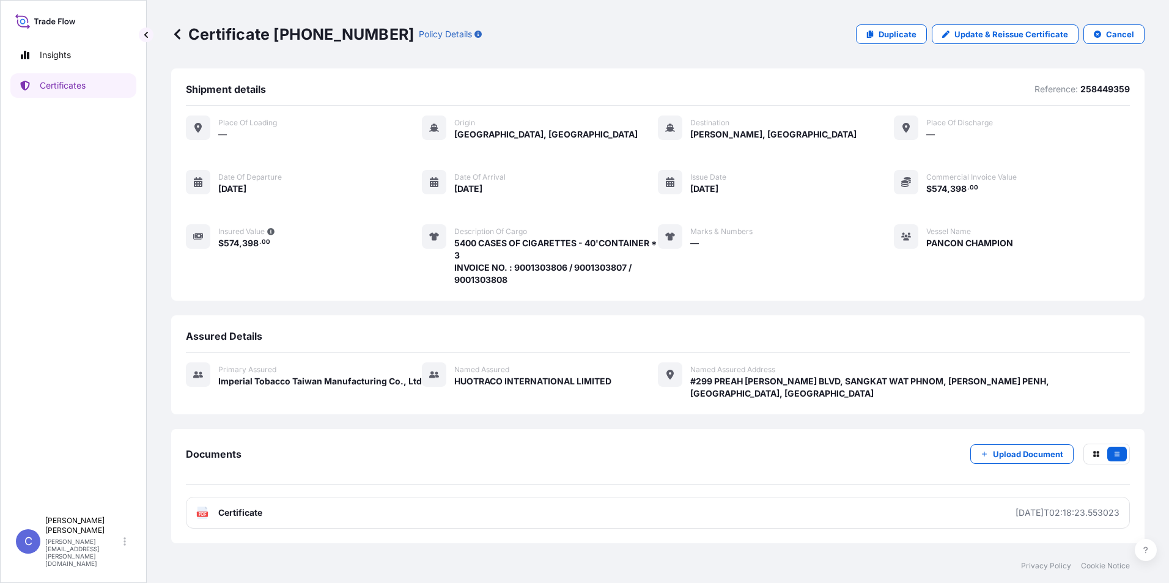
click at [127, 510] on div "Insights Certificates" at bounding box center [73, 271] width 126 height 479
click at [175, 36] on icon at bounding box center [177, 34] width 12 height 12
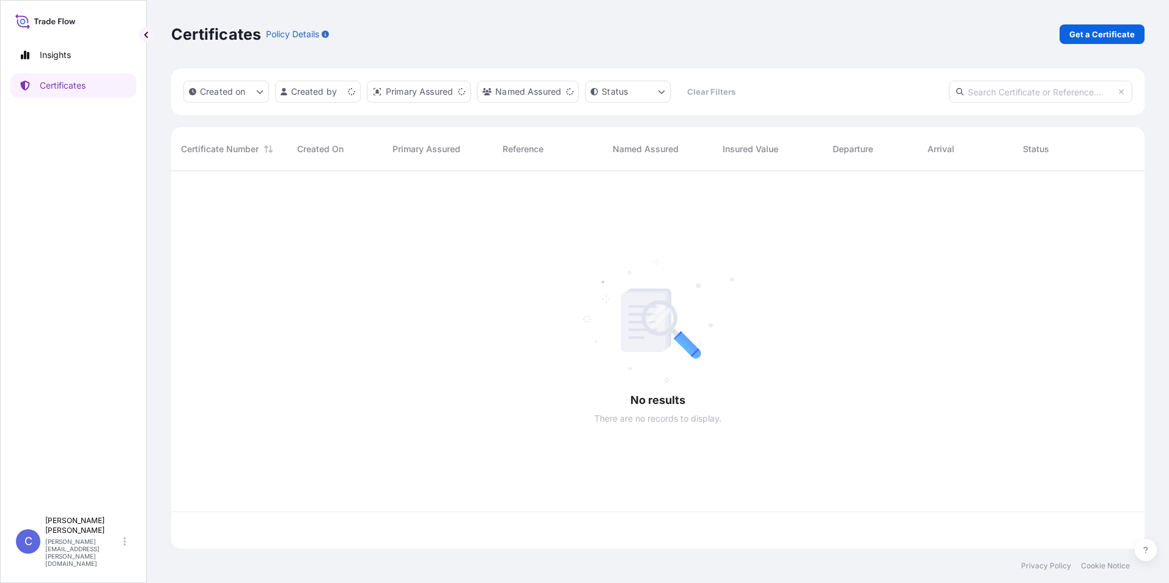
scroll to position [375, 964]
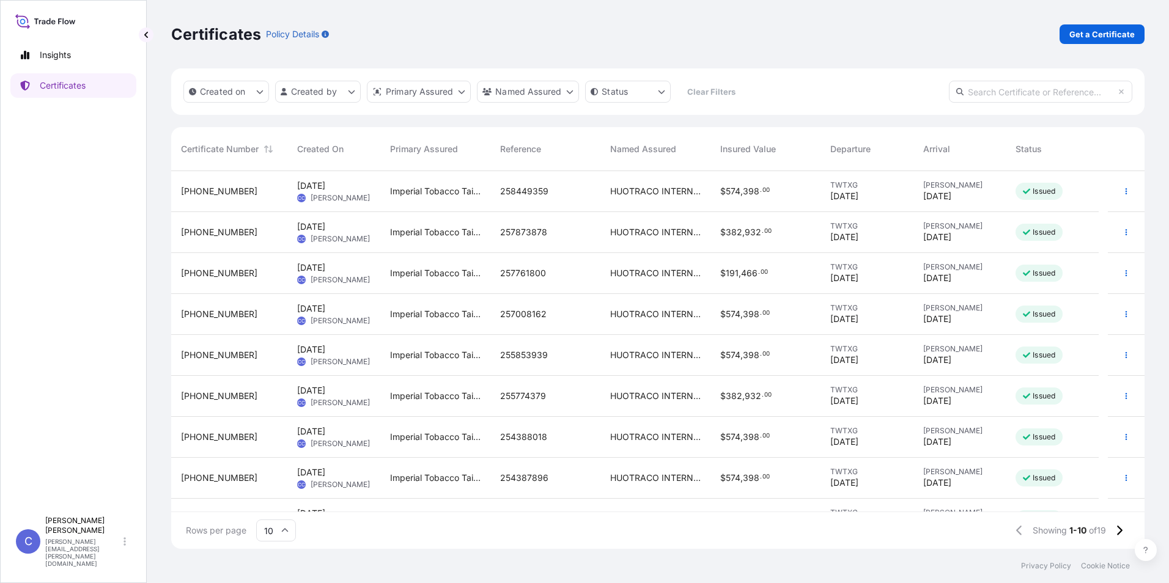
click at [671, 281] on div "HUOTRACO INTERNATIONAL LIMITED" at bounding box center [655, 273] width 110 height 41
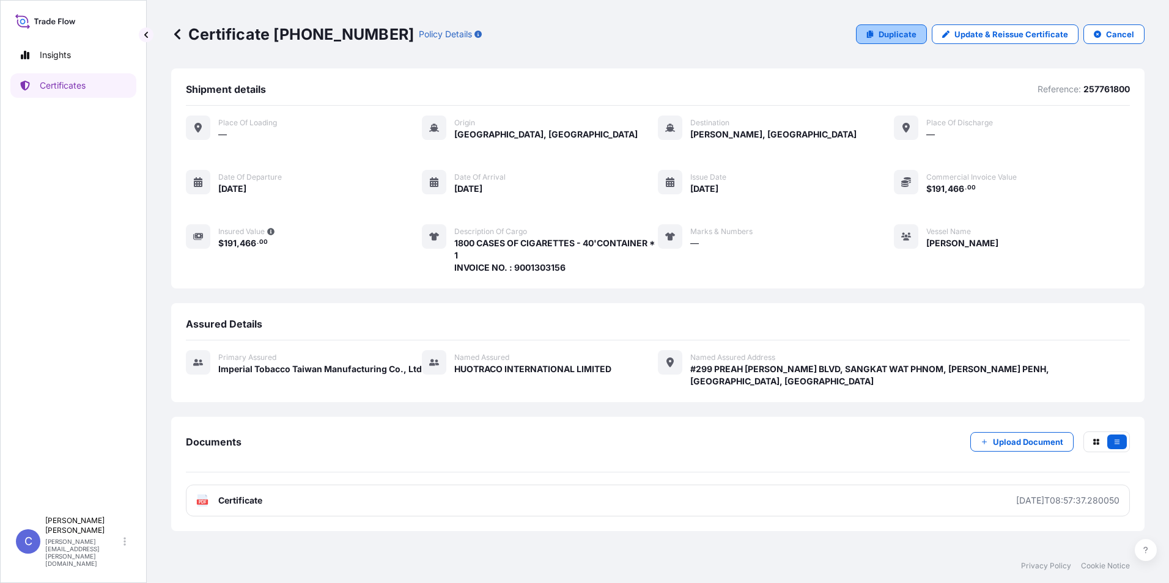
click at [903, 38] on p "Duplicate" at bounding box center [897, 34] width 38 height 12
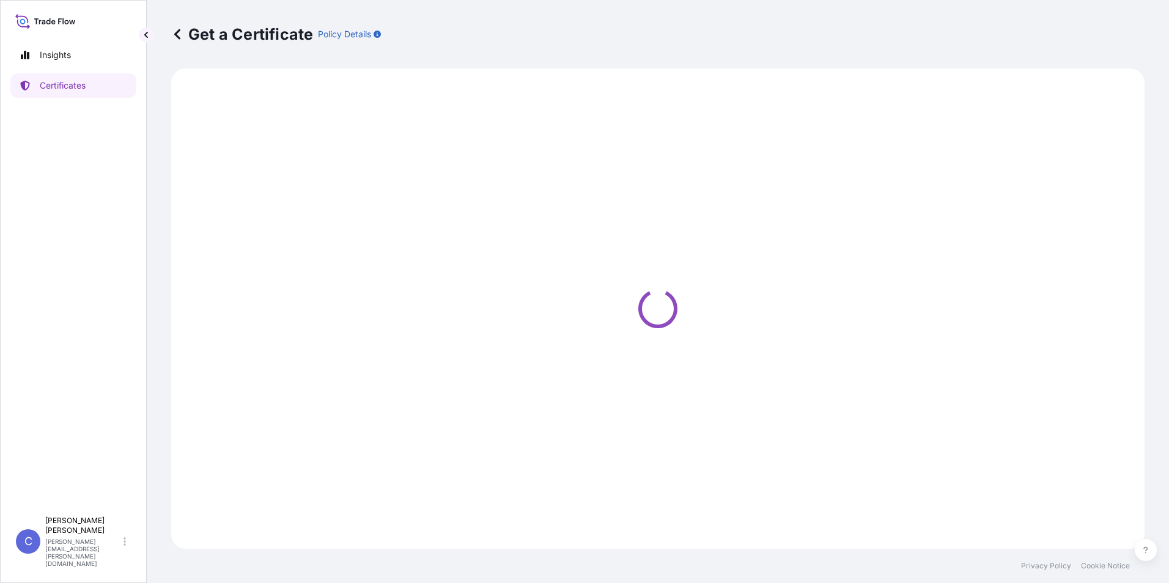
select select "Sea"
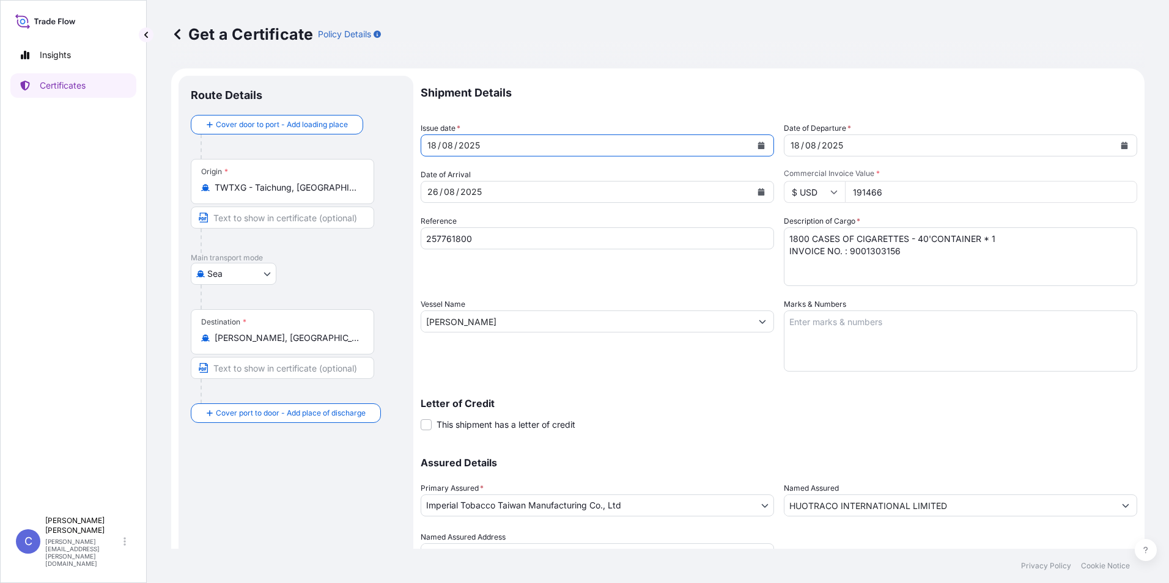
click at [760, 145] on icon "Calendar" at bounding box center [760, 145] width 7 height 7
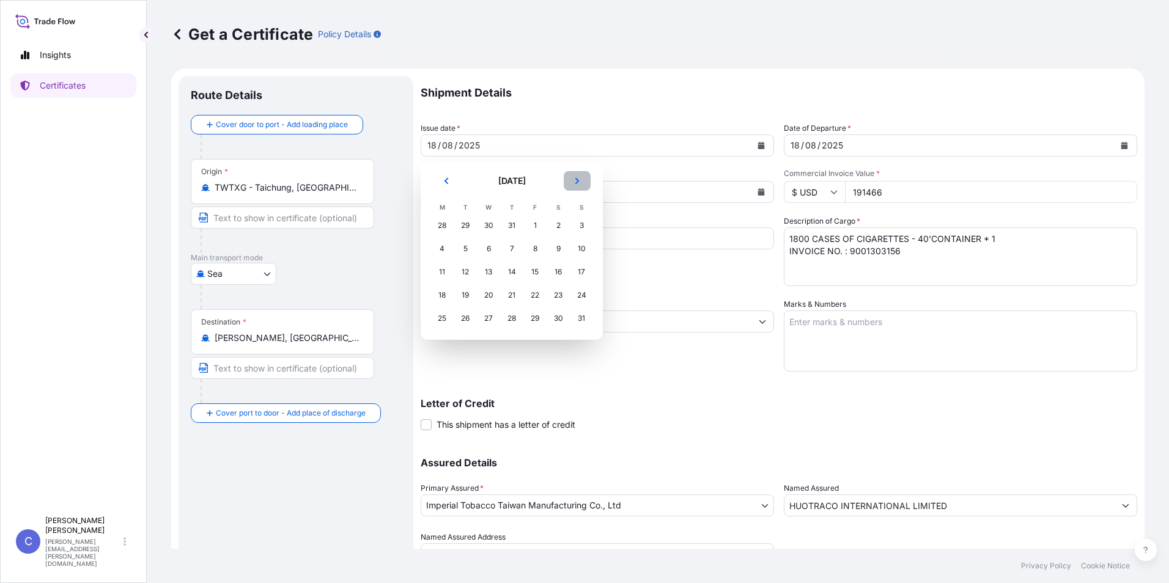
click at [573, 181] on icon "Next" at bounding box center [576, 180] width 7 height 7
click at [587, 221] on div "7" at bounding box center [581, 226] width 22 height 22
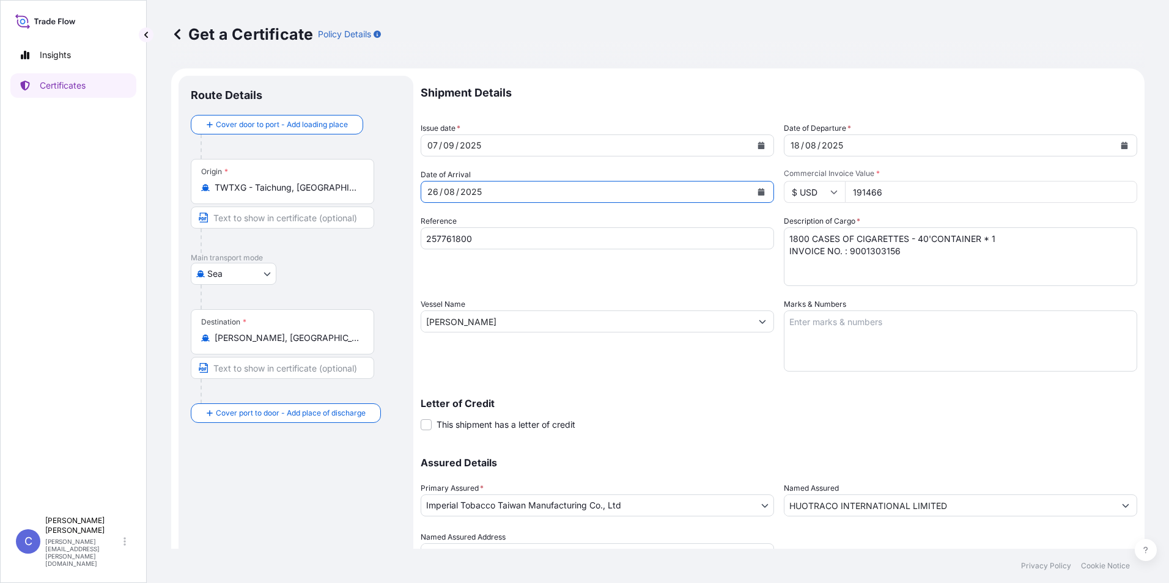
click at [760, 194] on button "Calendar" at bounding box center [761, 192] width 20 height 20
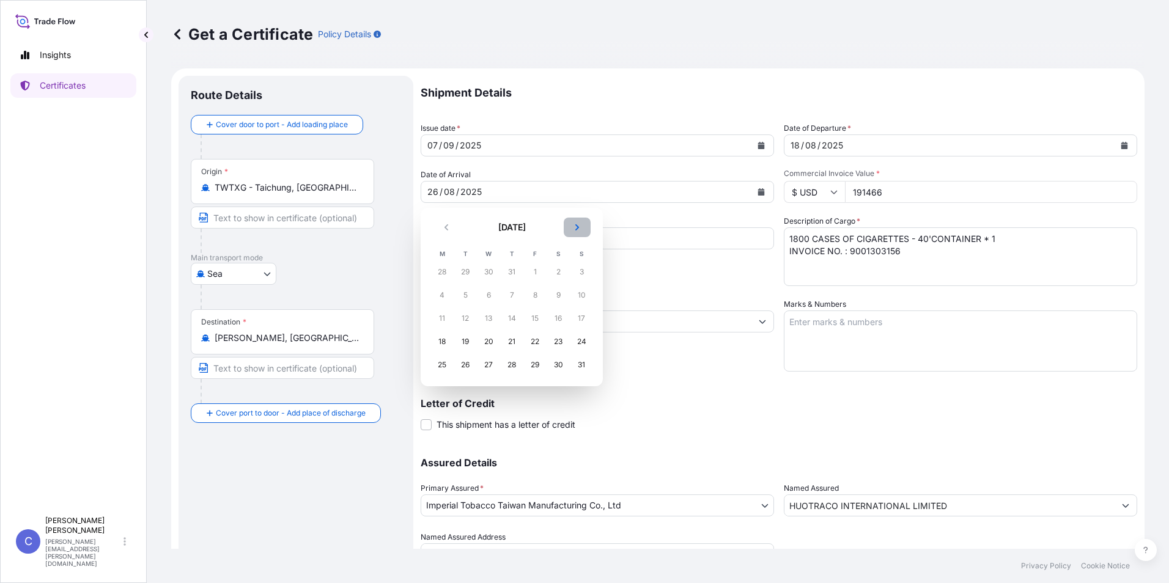
click at [579, 227] on icon "Next" at bounding box center [576, 227] width 7 height 7
click at [468, 319] on div "16" at bounding box center [465, 318] width 22 height 22
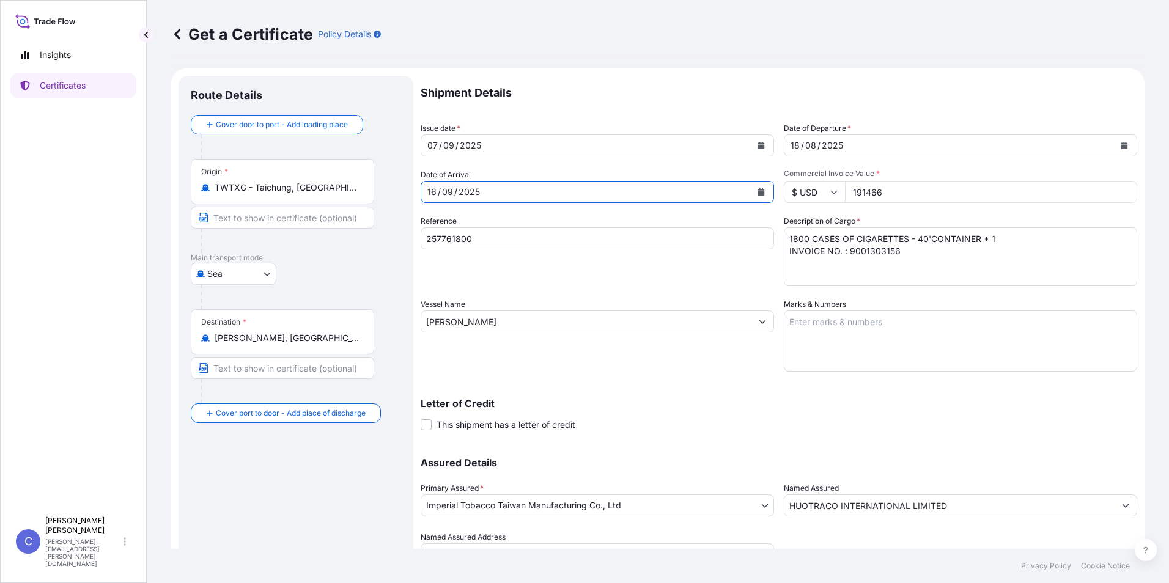
click at [1120, 144] on icon "Calendar" at bounding box center [1123, 145] width 7 height 7
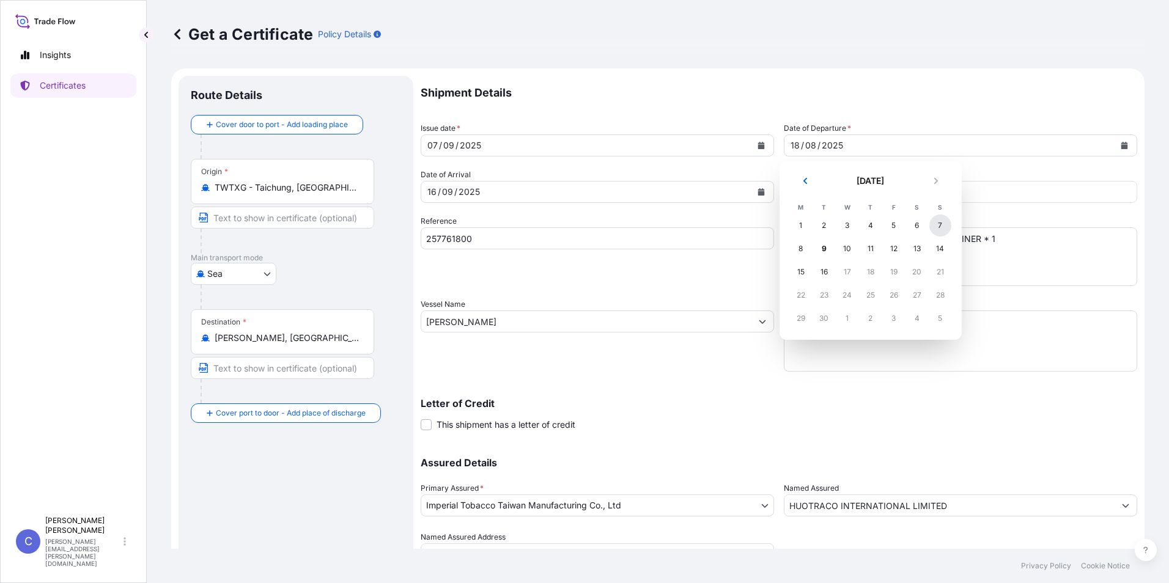
click at [937, 227] on div "7" at bounding box center [940, 226] width 22 height 22
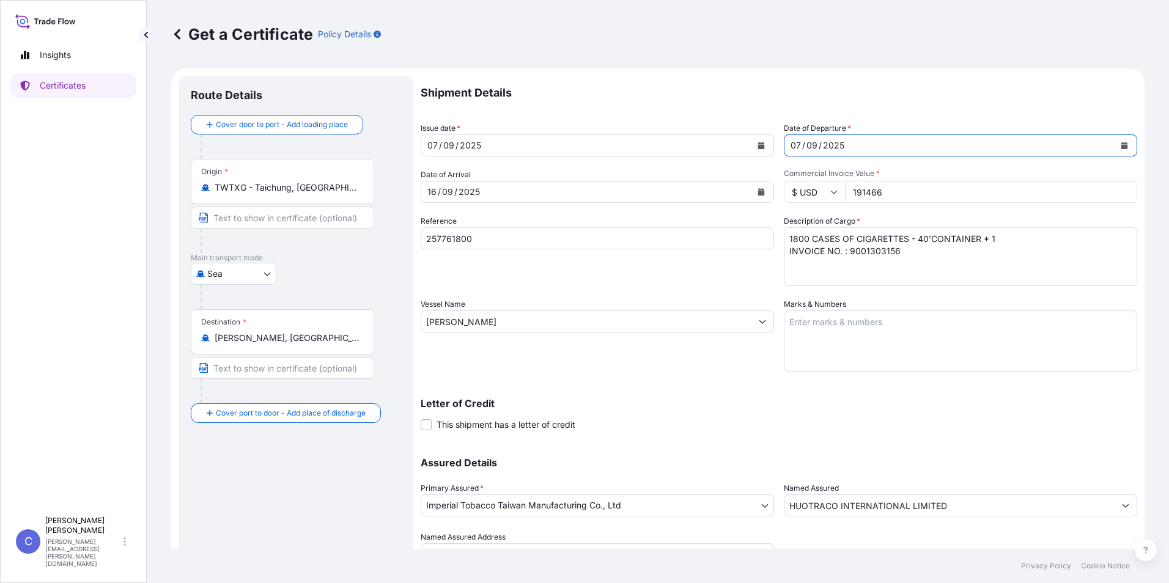
click at [998, 241] on textarea "1800 CASES OF CIGARETTES - 40'CONTAINER * 1 INVOICE NO. : 9001303156" at bounding box center [960, 256] width 353 height 59
drag, startPoint x: 913, startPoint y: 251, endPoint x: 842, endPoint y: 252, distance: 71.5
click at [842, 252] on textarea "1800 CASES OF CIGARETTES - 40'CONTAINER * 1 INVOICE NO. : 9001303156" at bounding box center [960, 256] width 353 height 59
type textarea "1800 CASES OF CIGARETTES - 40'CONTAINER * 1 INVOICE NO. : 9001304109"
click at [496, 240] on input "257761800" at bounding box center [596, 238] width 353 height 22
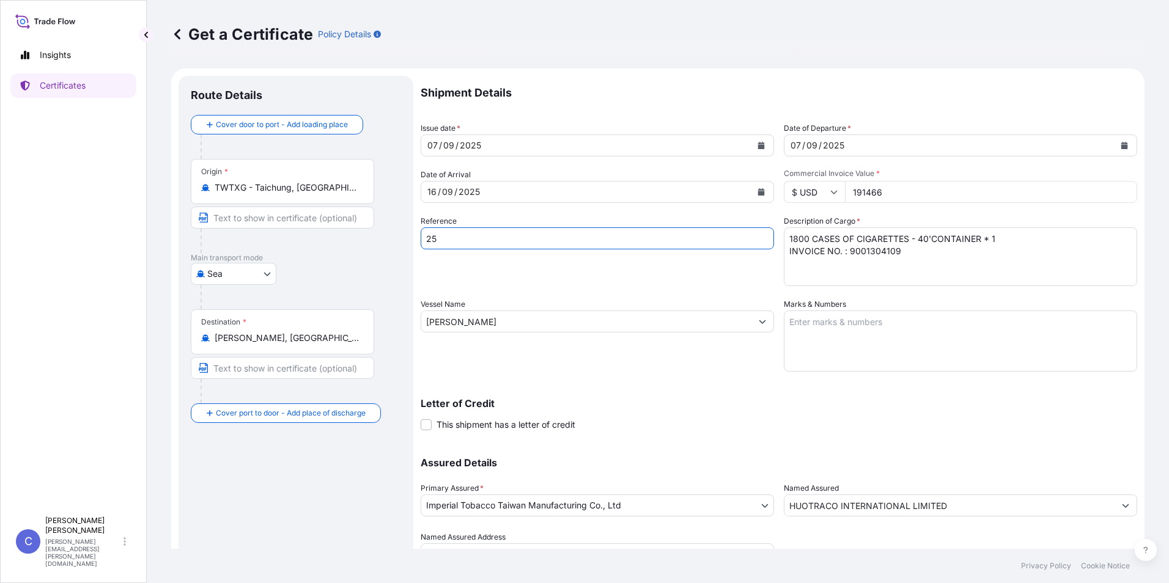
type input "2"
type input "258925682"
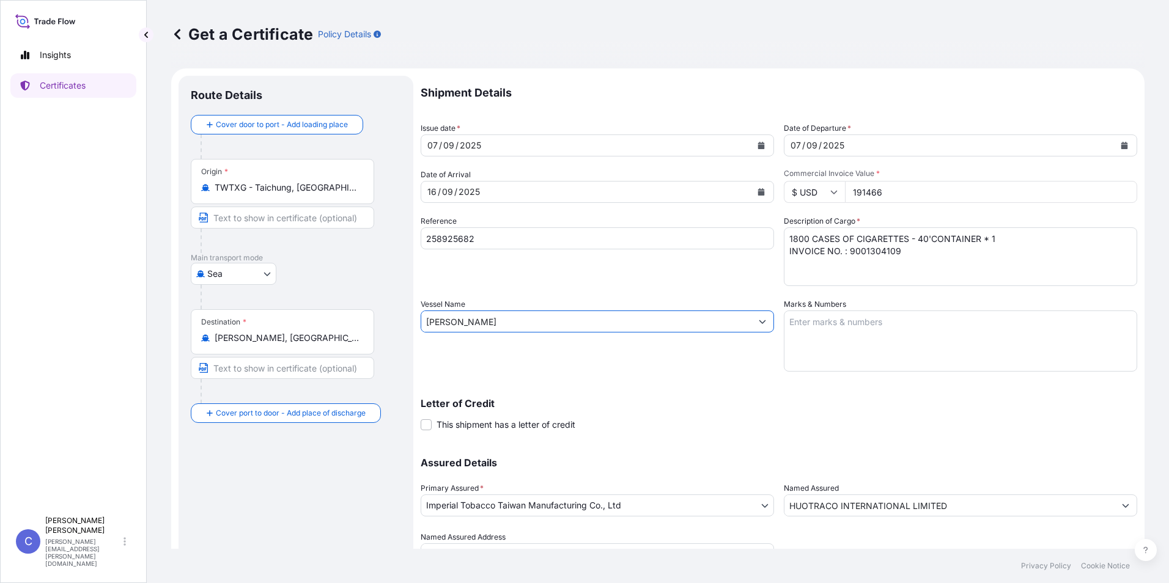
click at [559, 325] on input "SHENG LI JI" at bounding box center [586, 321] width 330 height 22
click at [600, 394] on div "Letter of Credit This shipment has a letter of credit Letter of credit * Letter…" at bounding box center [778, 407] width 716 height 47
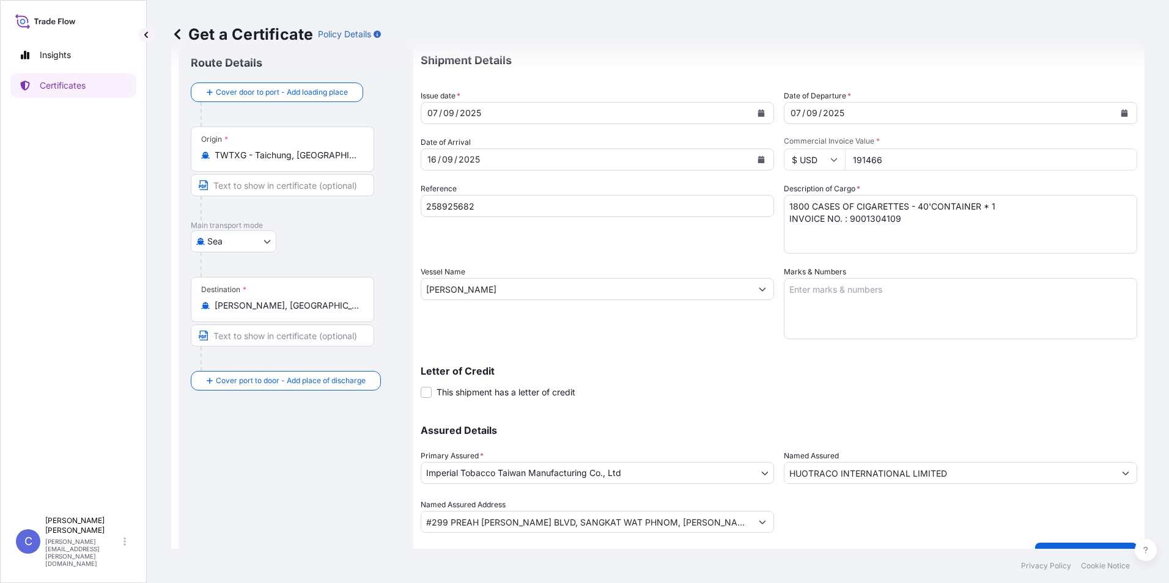
scroll to position [58, 0]
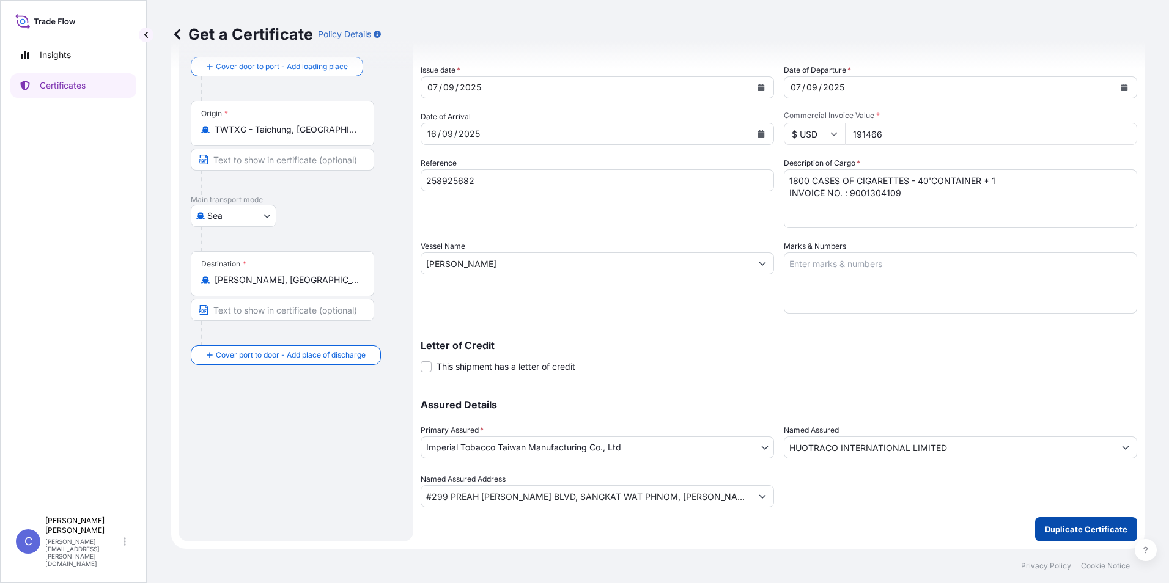
click at [1077, 519] on button "Duplicate Certificate" at bounding box center [1086, 529] width 102 height 24
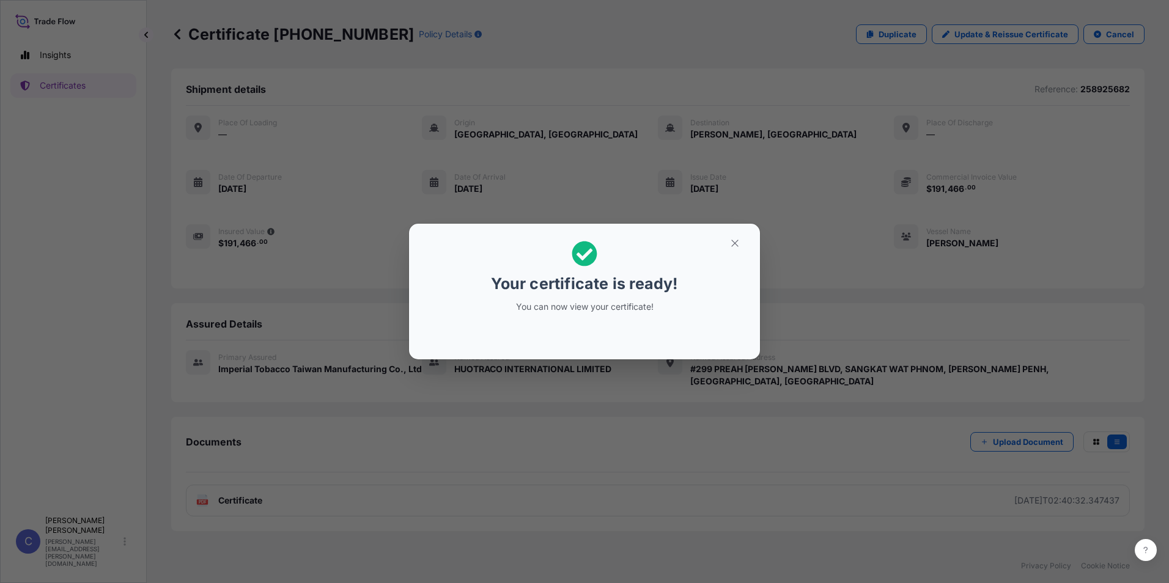
click at [1154, 220] on div "Your certificate is ready! You can now view your certificate!" at bounding box center [584, 291] width 1169 height 583
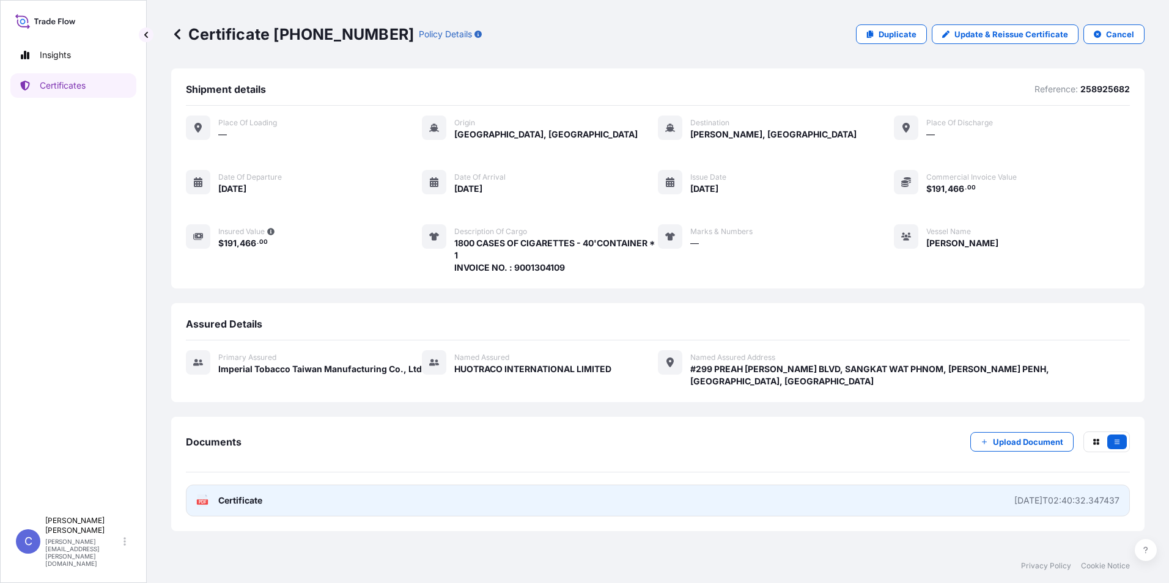
click at [266, 485] on link "PDF Certificate 2025-09-09T02:40:32.347437" at bounding box center [658, 501] width 944 height 32
